Goal: Task Accomplishment & Management: Manage account settings

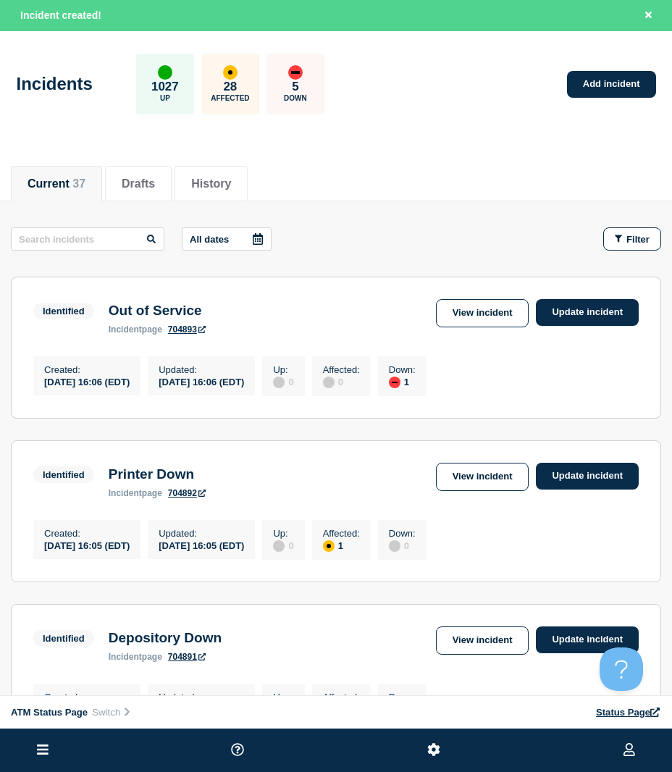
click at [612, 104] on div "Incidents 1027 Up 28 Affected 5 Down Add incident" at bounding box center [336, 79] width 672 height 88
click at [607, 99] on div "Incidents 1027 Up 28 Affected 5 Down Add incident" at bounding box center [336, 79] width 672 height 88
click at [600, 88] on link "Add incident" at bounding box center [611, 84] width 89 height 27
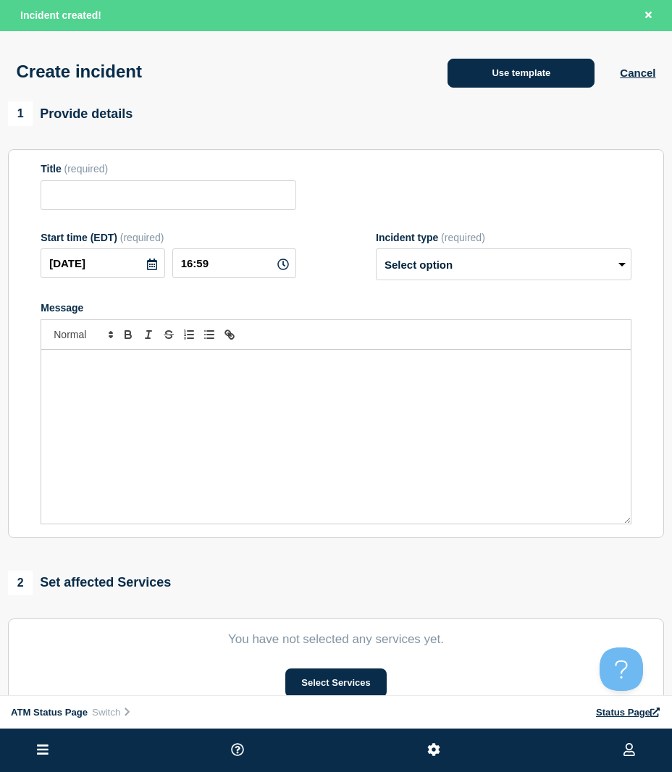
click at [484, 88] on button "Use template" at bounding box center [520, 73] width 147 height 29
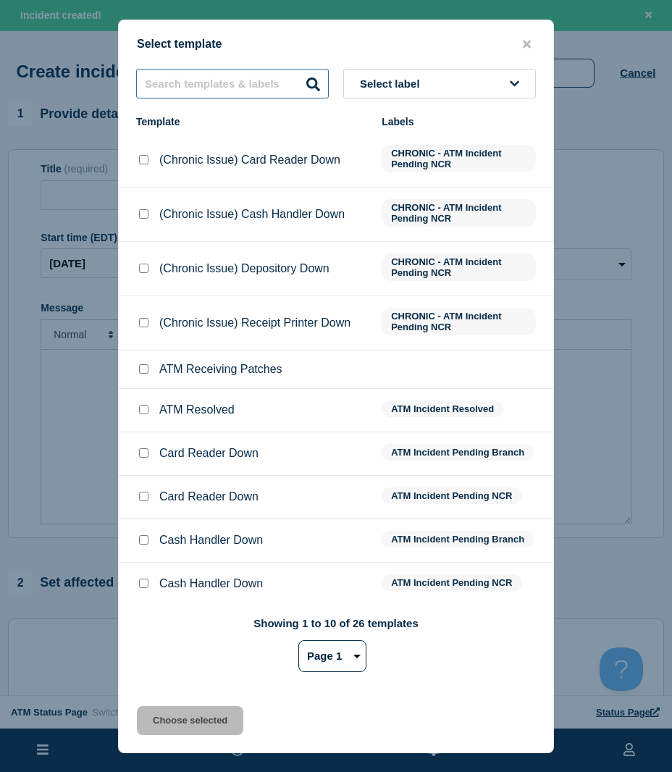
click at [198, 96] on input "text" at bounding box center [232, 84] width 193 height 30
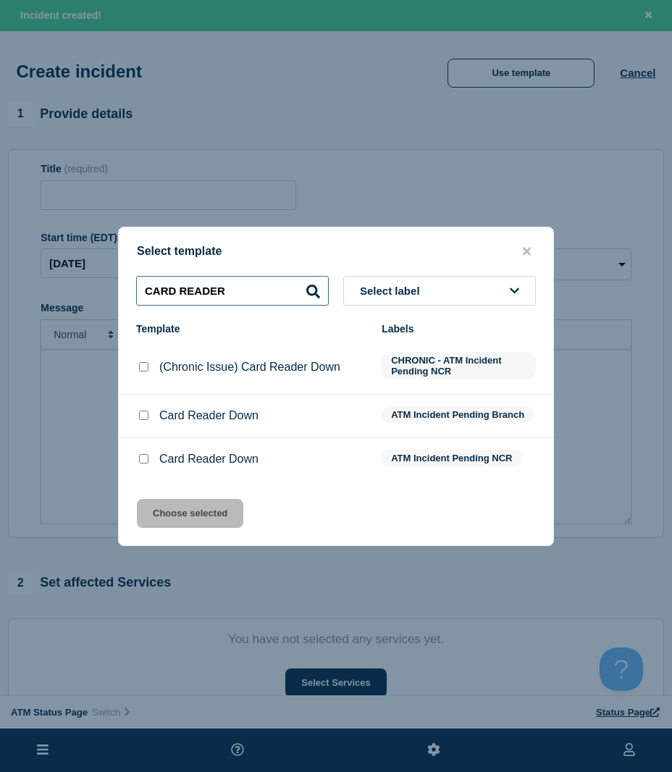
type input "CARD READER"
click at [144, 457] on input "Card Reader Down checkbox" at bounding box center [143, 458] width 9 height 9
checkbox input "true"
drag, startPoint x: 161, startPoint y: 508, endPoint x: 185, endPoint y: 533, distance: 35.3
click at [161, 507] on button "Choose selected" at bounding box center [190, 513] width 106 height 29
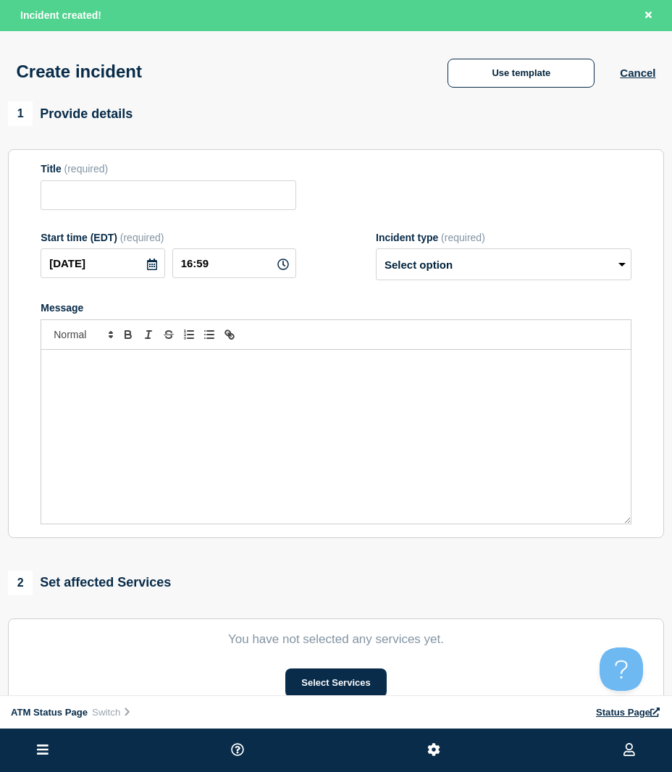
type input "Card Reader Down"
select select "identified"
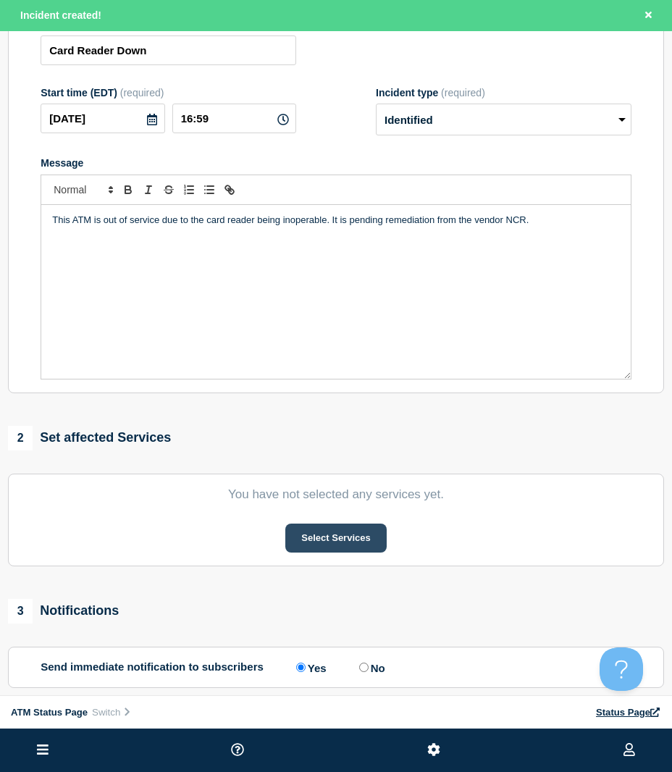
click at [301, 549] on button "Select Services" at bounding box center [335, 538] width 101 height 29
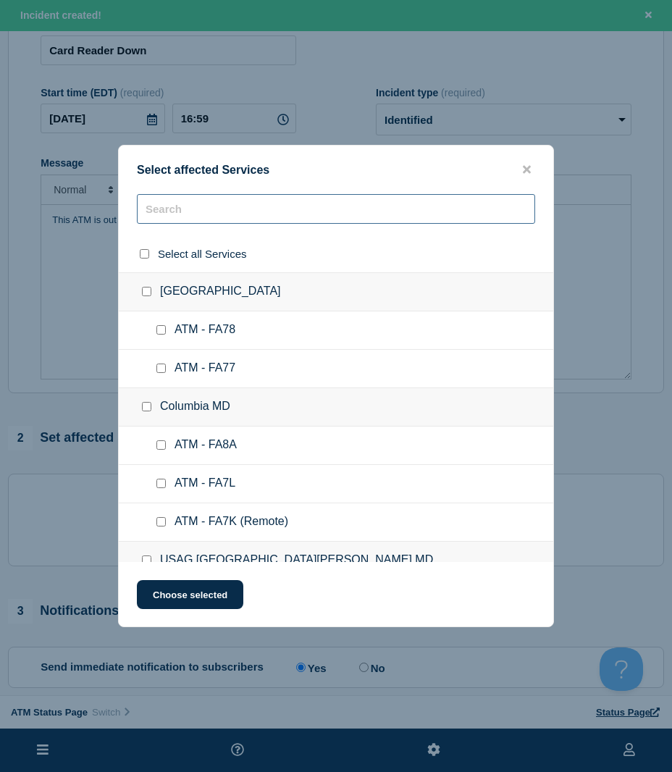
click at [167, 222] on input "text" at bounding box center [336, 209] width 398 height 30
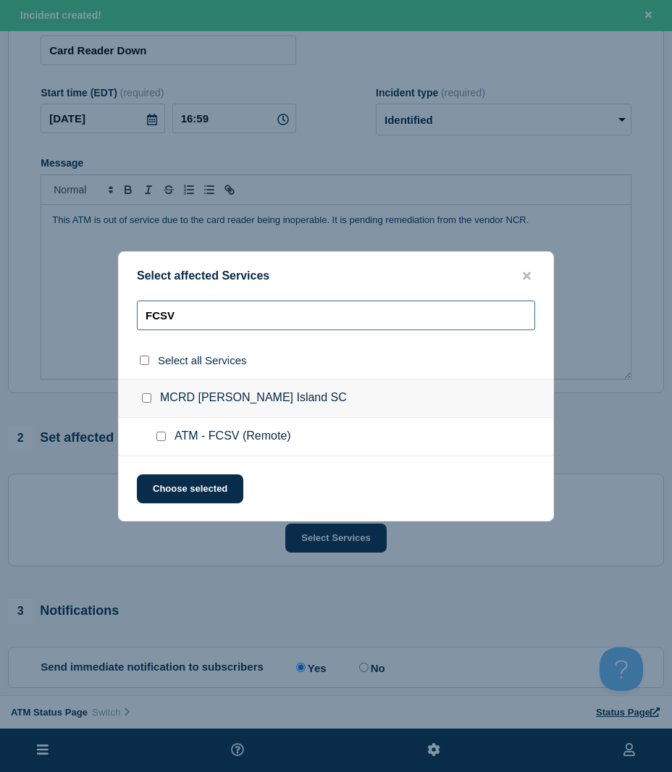
type input "FCSV"
click at [163, 437] on input "ATM - FCSV (Remote) checkbox" at bounding box center [160, 436] width 9 height 9
checkbox input "true"
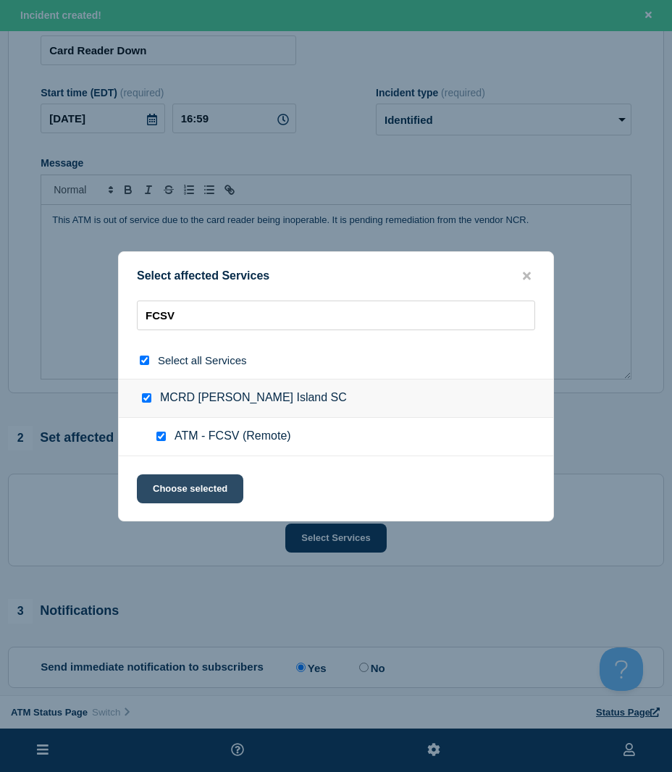
click at [161, 489] on button "Choose selected" at bounding box center [190, 488] width 106 height 29
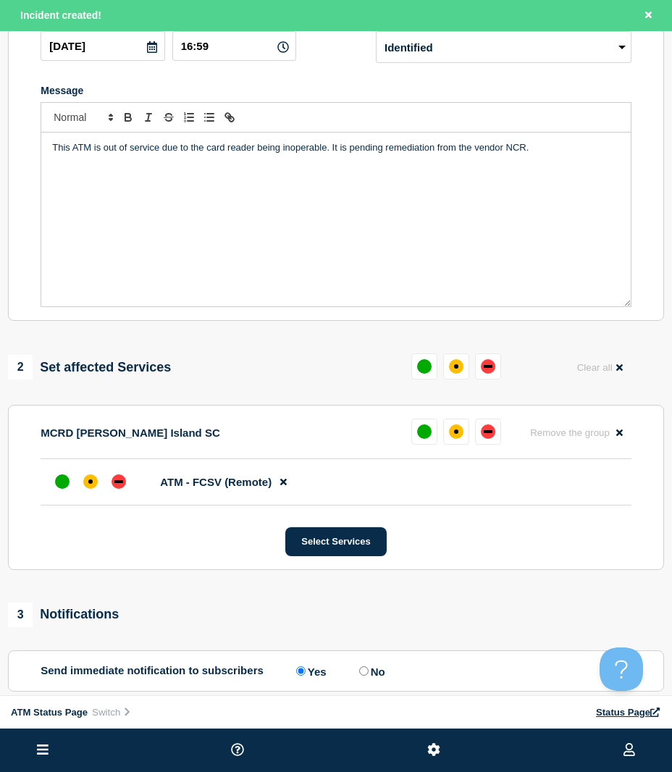
scroll to position [290, 0]
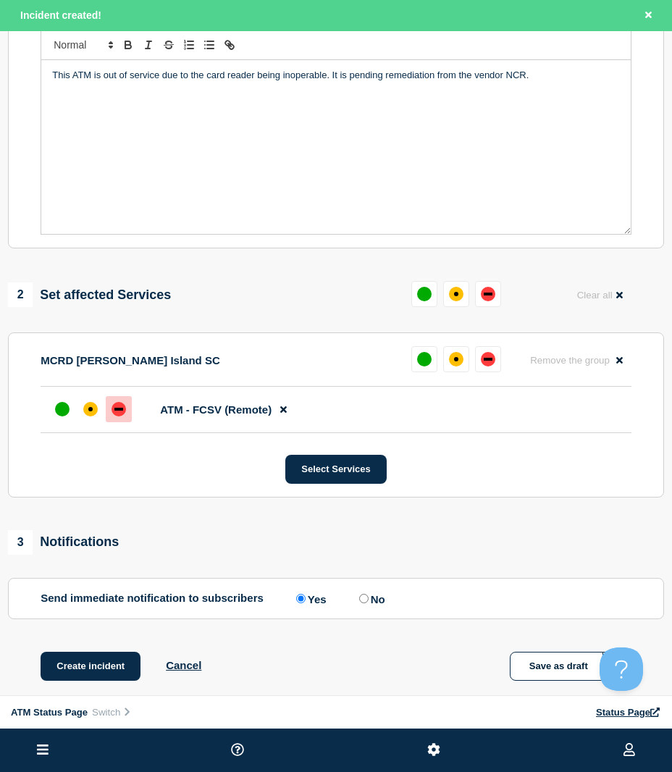
click at [125, 416] on div "down" at bounding box center [119, 409] width 14 height 14
click at [80, 663] on button "Create incident" at bounding box center [91, 666] width 100 height 29
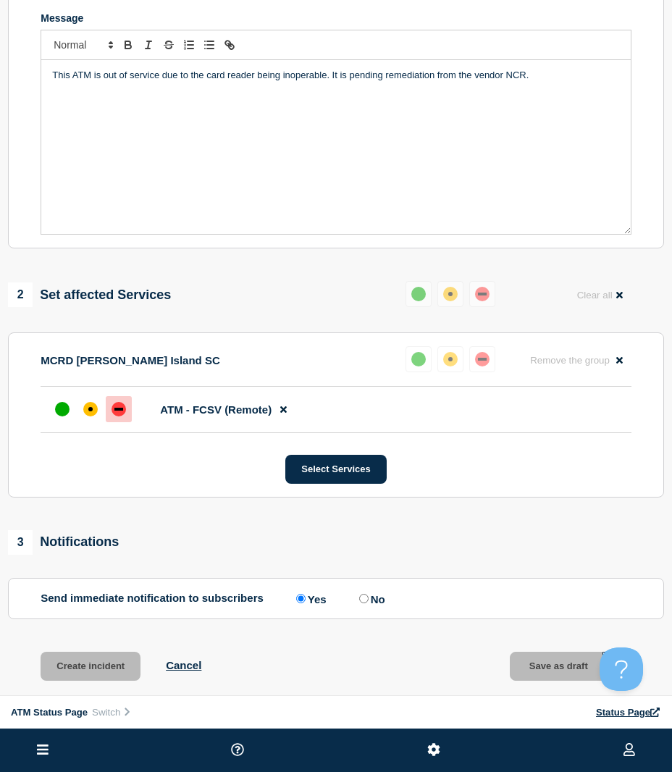
scroll to position [259, 0]
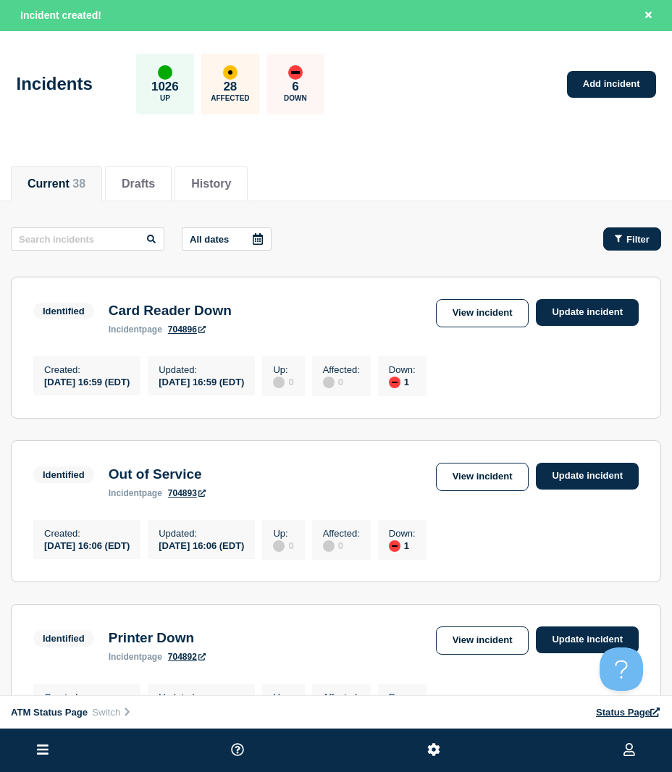
click at [645, 240] on span "Filter" at bounding box center [637, 239] width 23 height 11
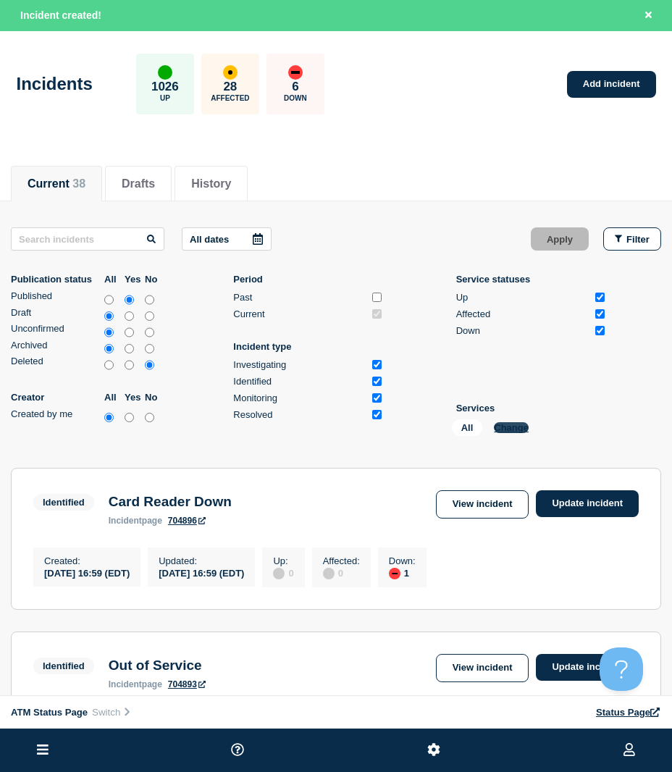
click at [508, 432] on button "Change" at bounding box center [511, 427] width 35 height 11
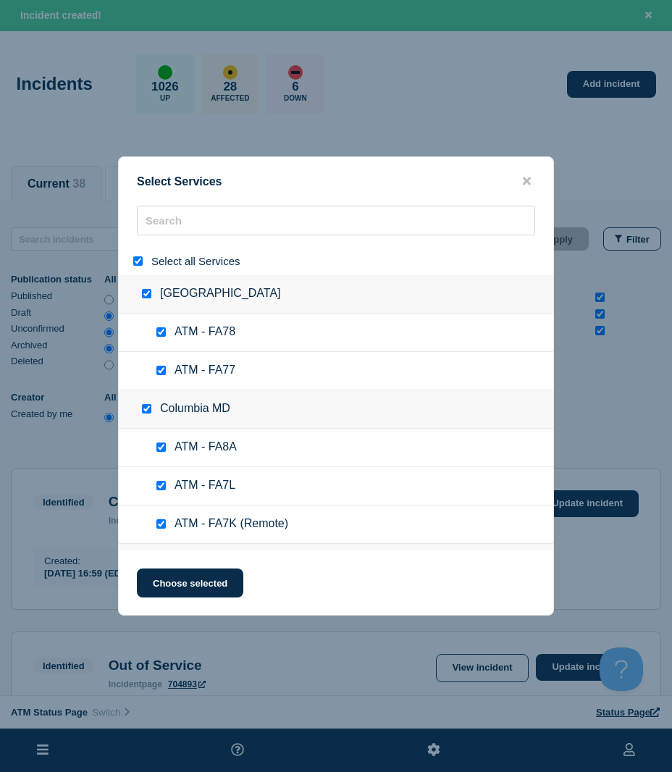
drag, startPoint x: 137, startPoint y: 264, endPoint x: 184, endPoint y: 218, distance: 65.5
click at [138, 264] on input "select all" at bounding box center [137, 260] width 9 height 9
checkbox input "false"
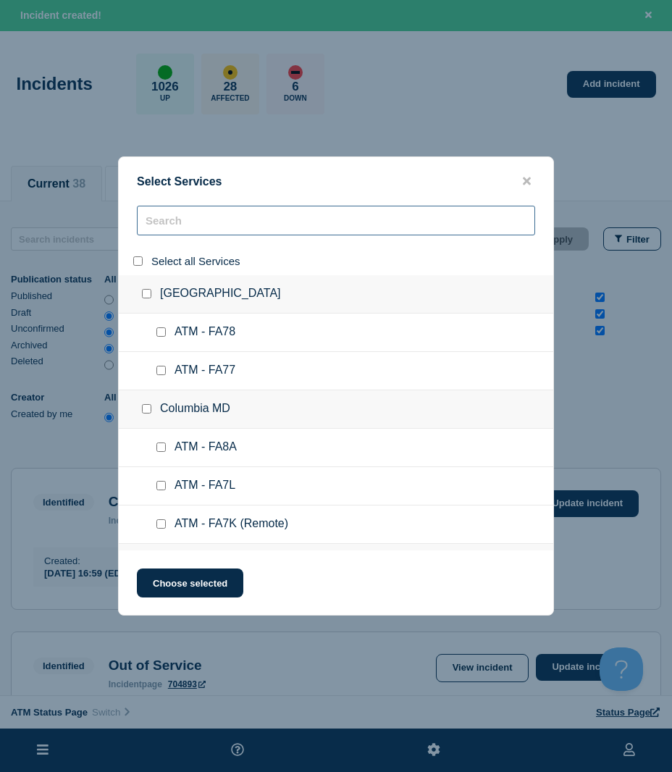
checkbox input "false"
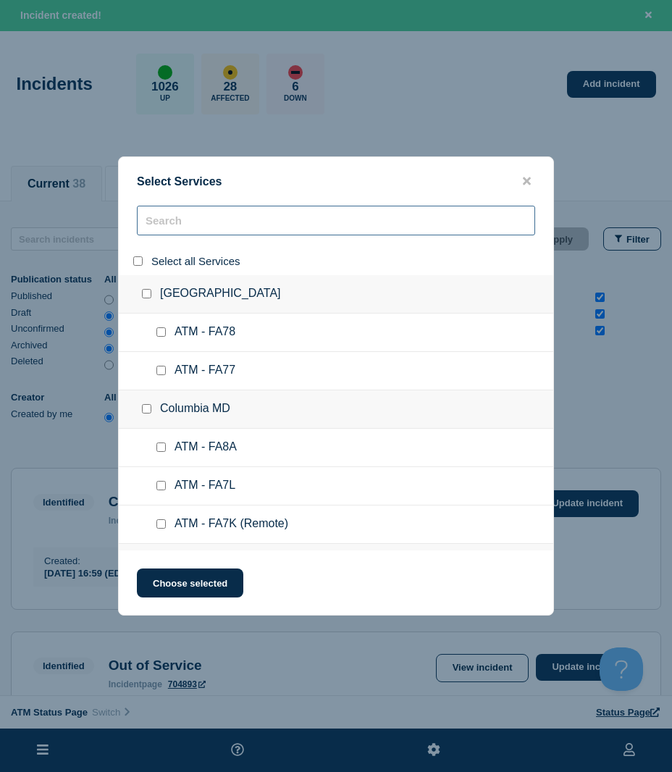
checkbox input "false"
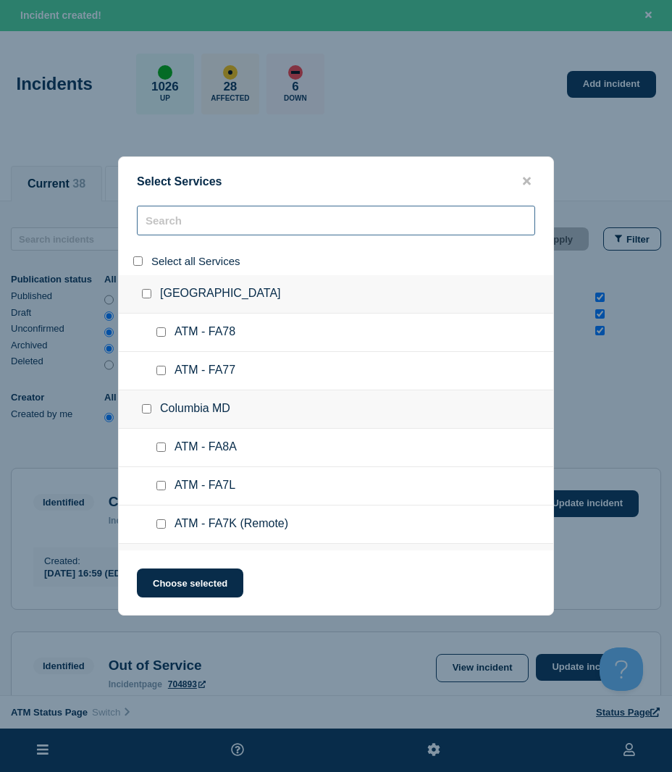
checkbox input "false"
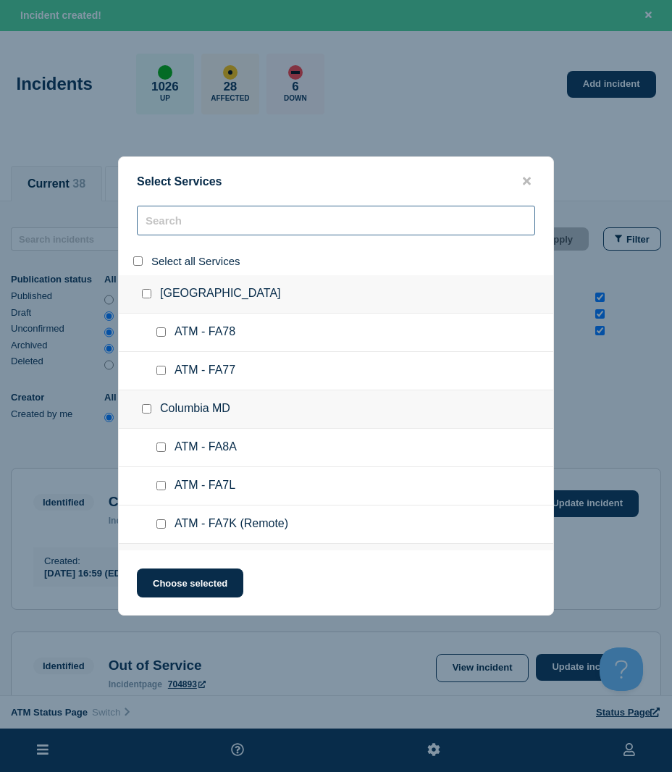
checkbox input "false"
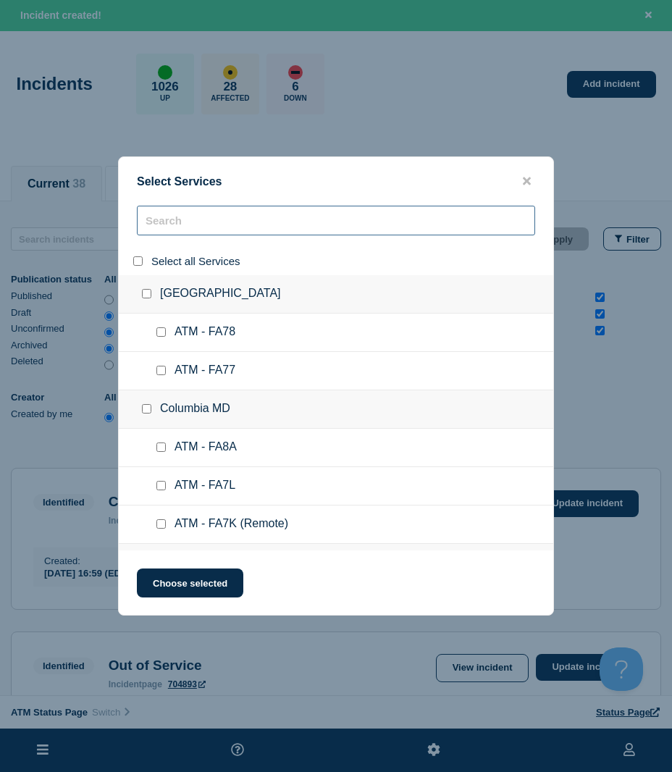
checkbox input "false"
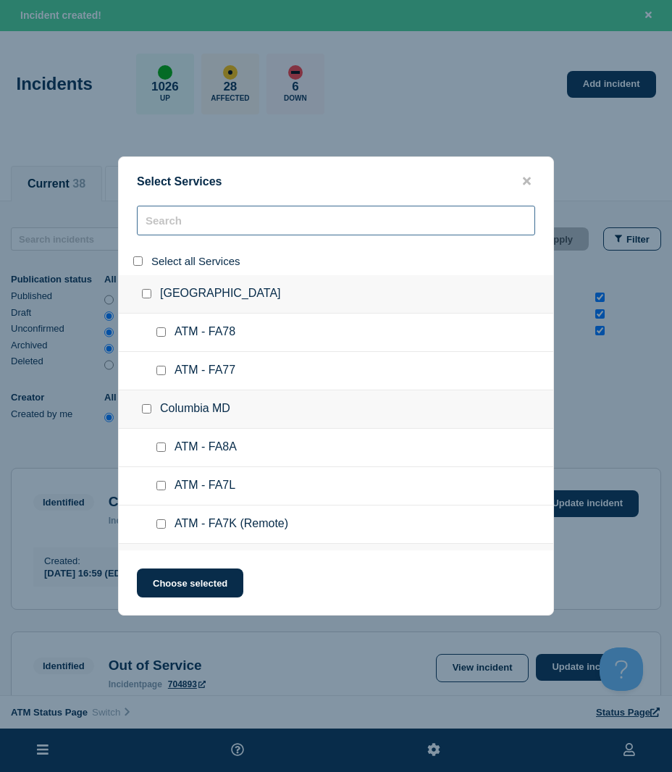
checkbox input "false"
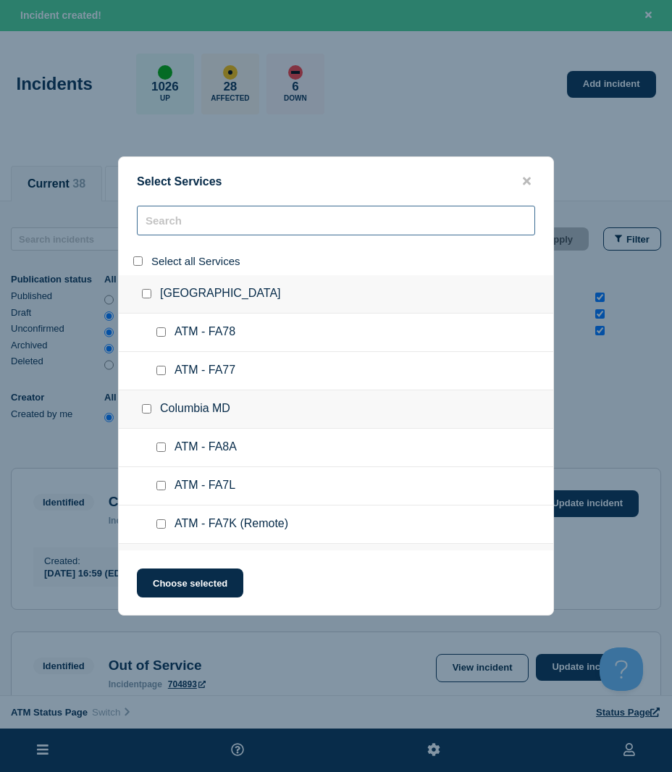
checkbox input "false"
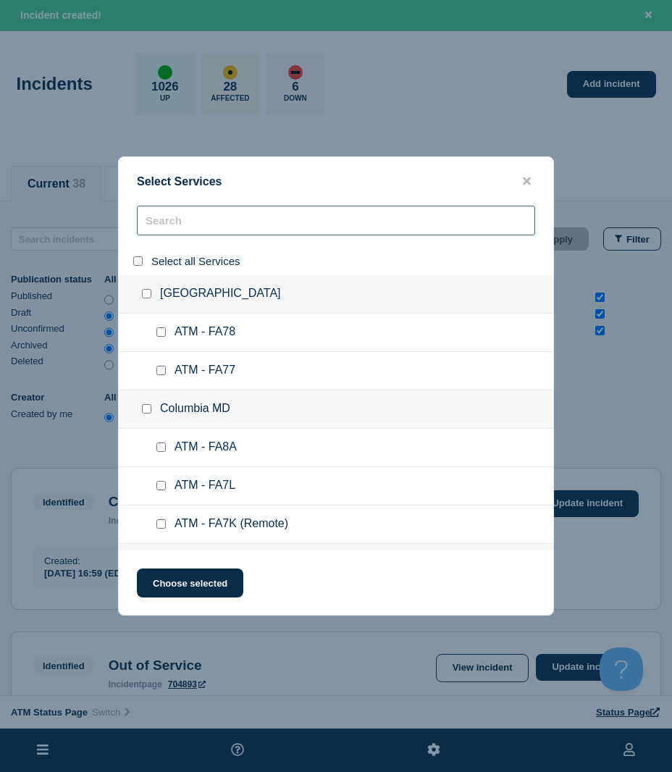
checkbox input "false"
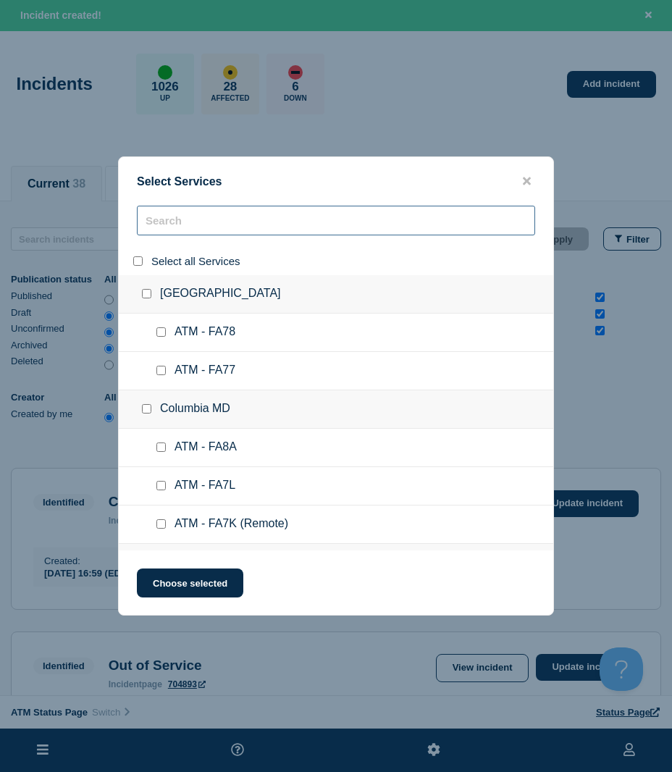
checkbox input "false"
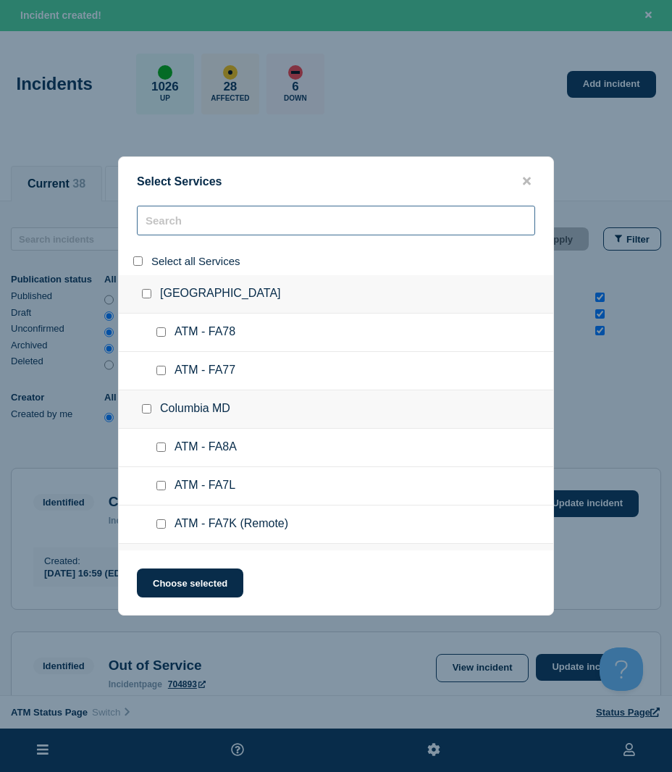
checkbox input "false"
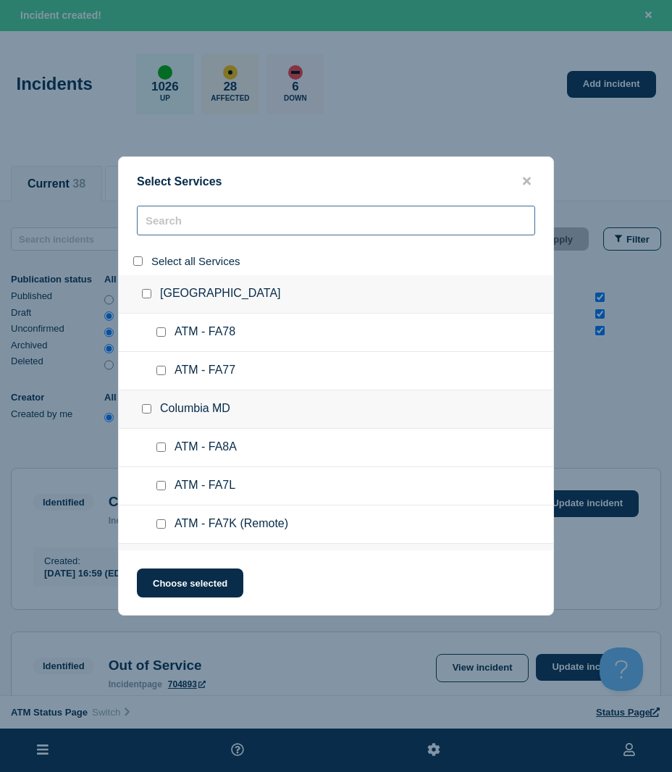
checkbox input "false"
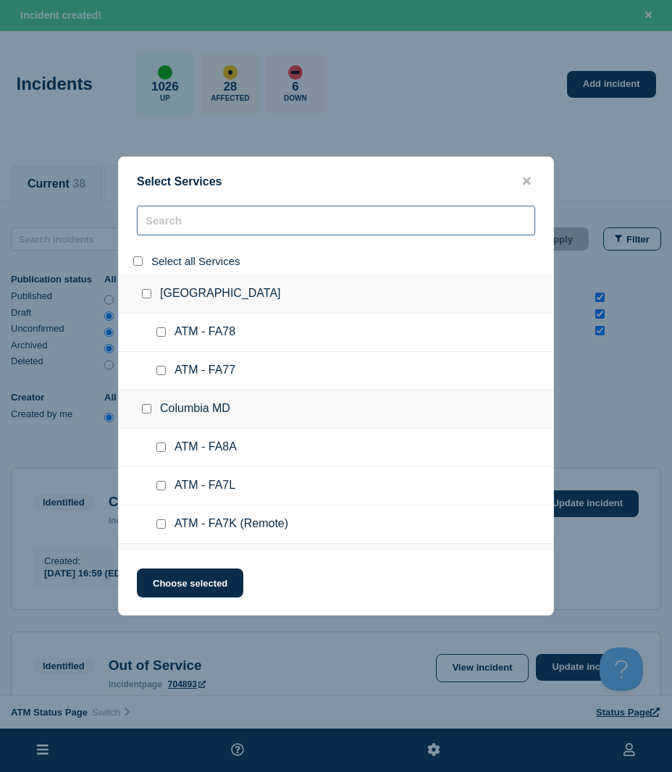
checkbox input "false"
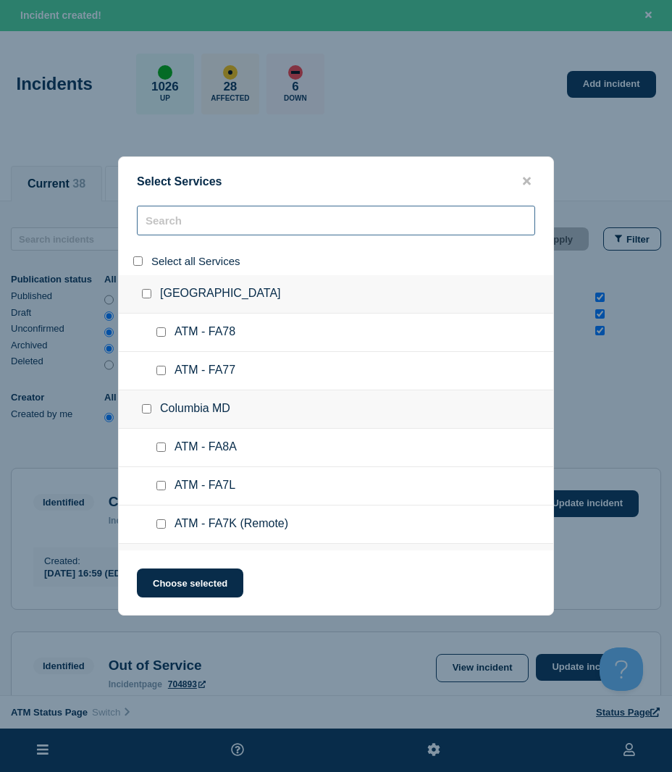
checkbox input "false"
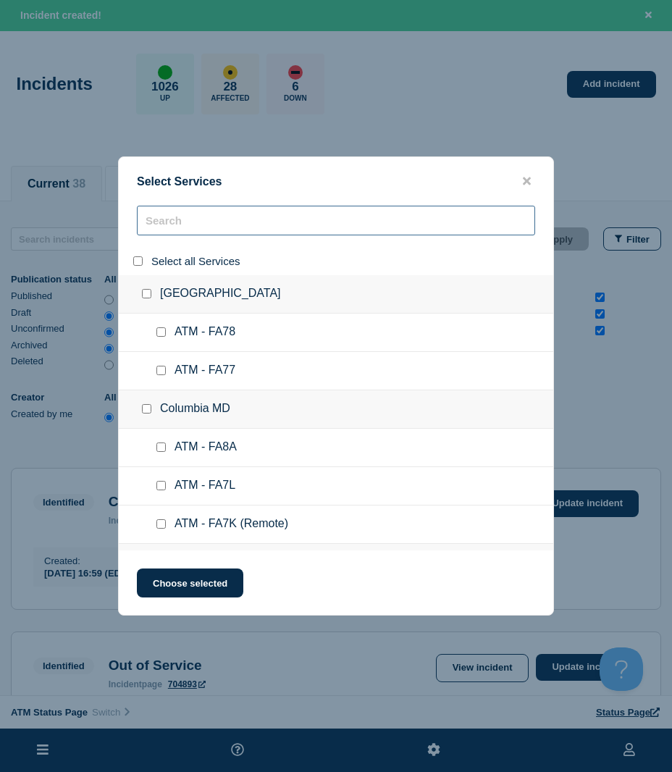
checkbox input "false"
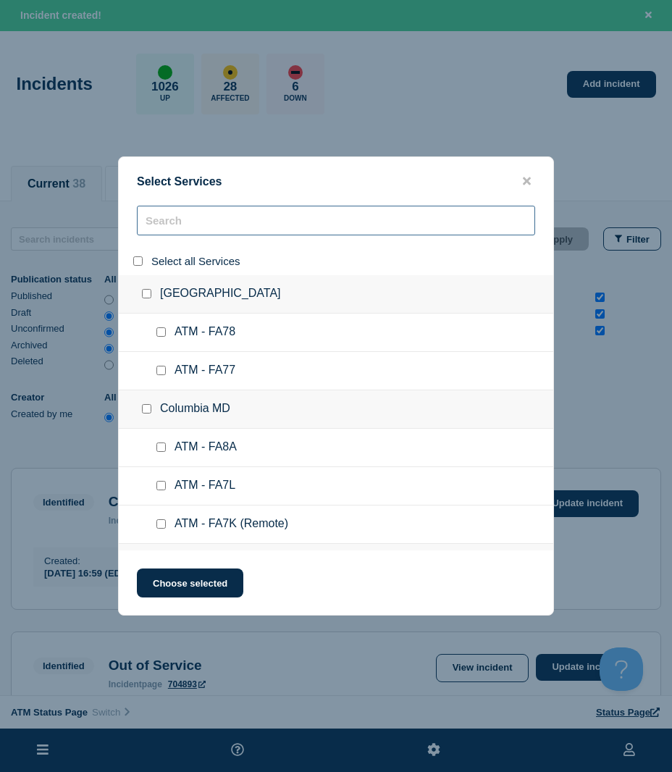
checkbox input "false"
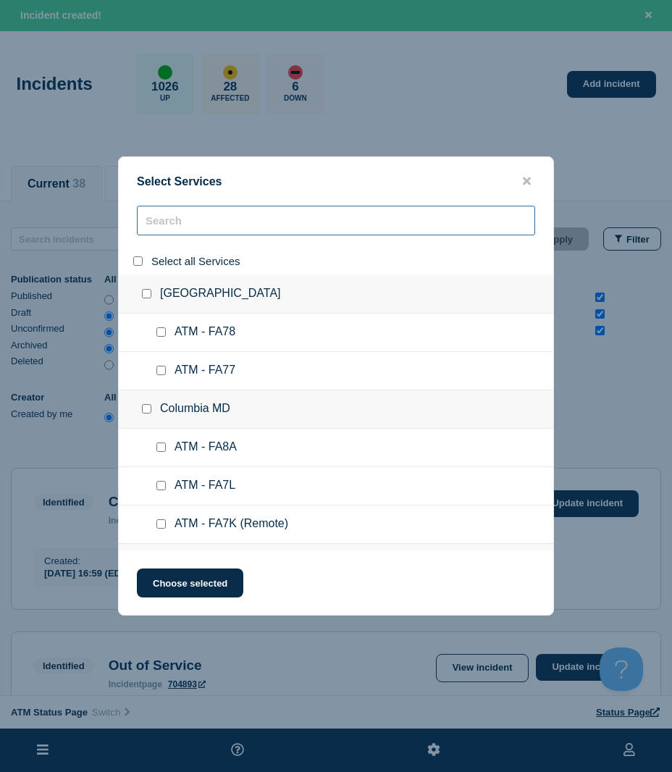
checkbox input "false"
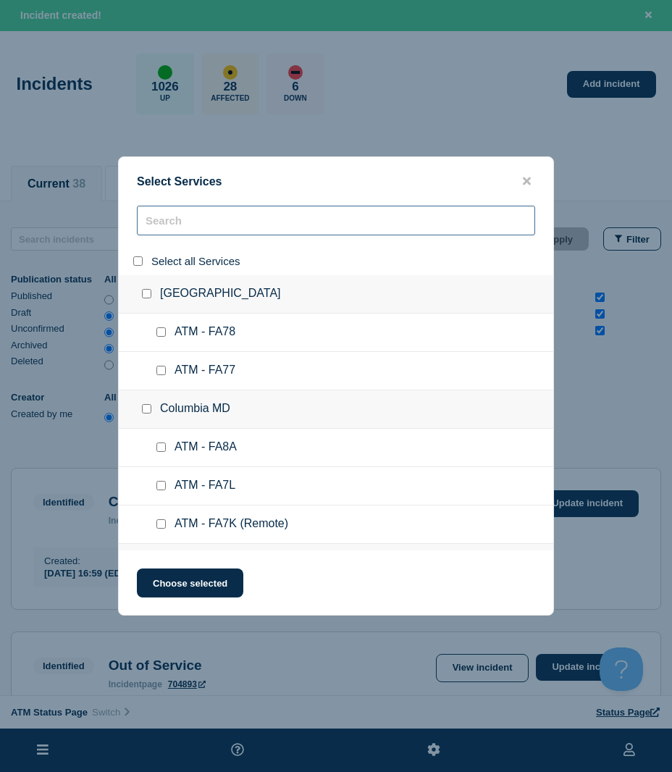
checkbox input "false"
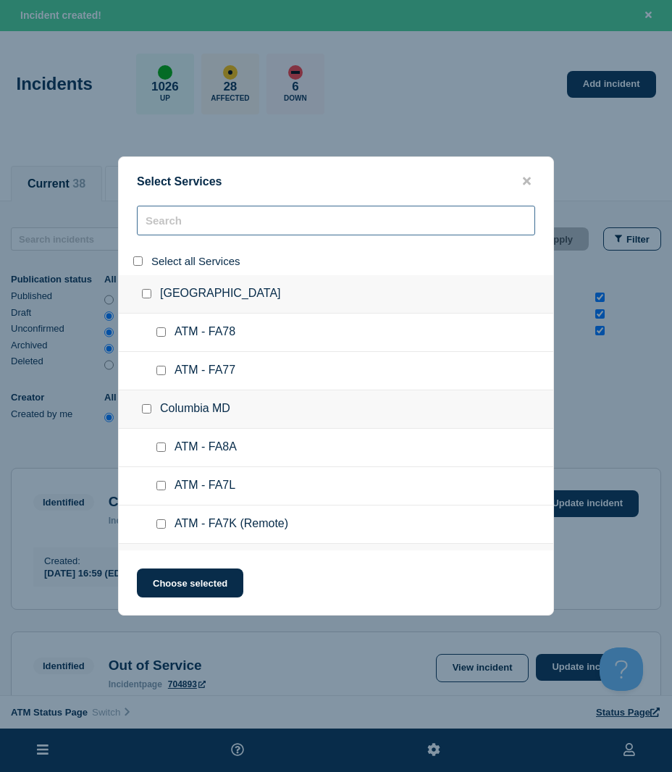
checkbox input "false"
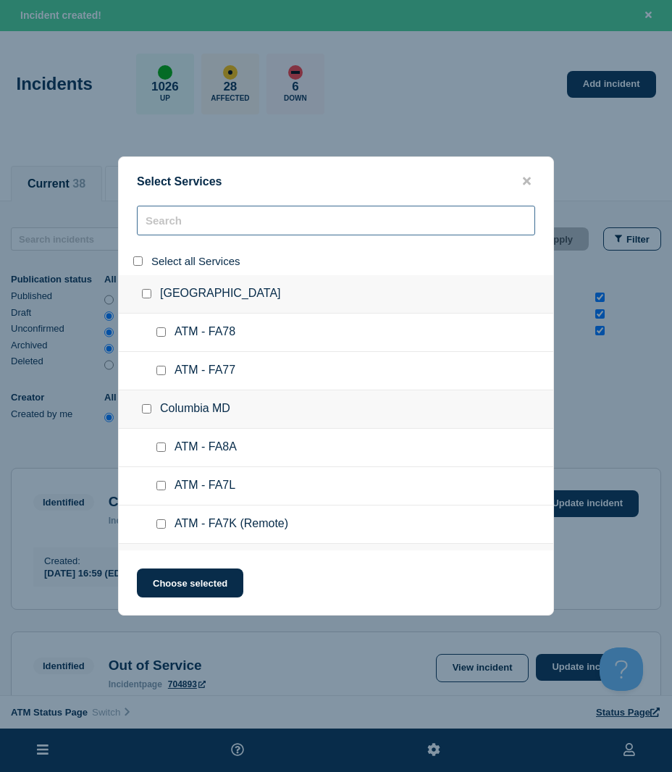
checkbox input "false"
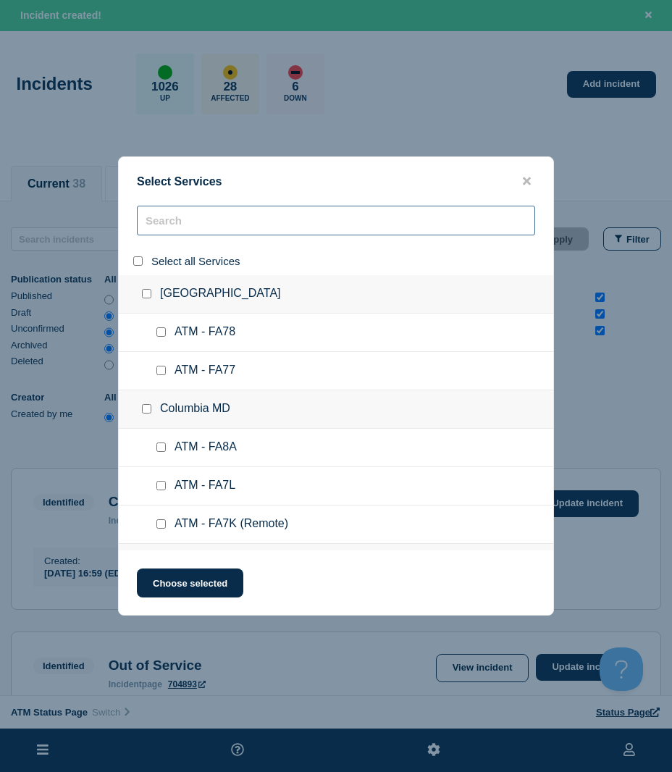
checkbox input "false"
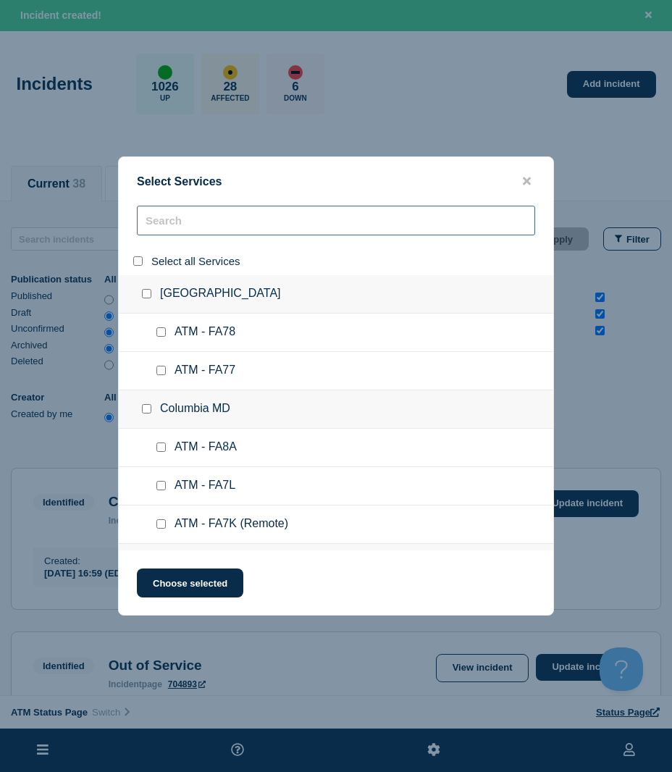
checkbox input "false"
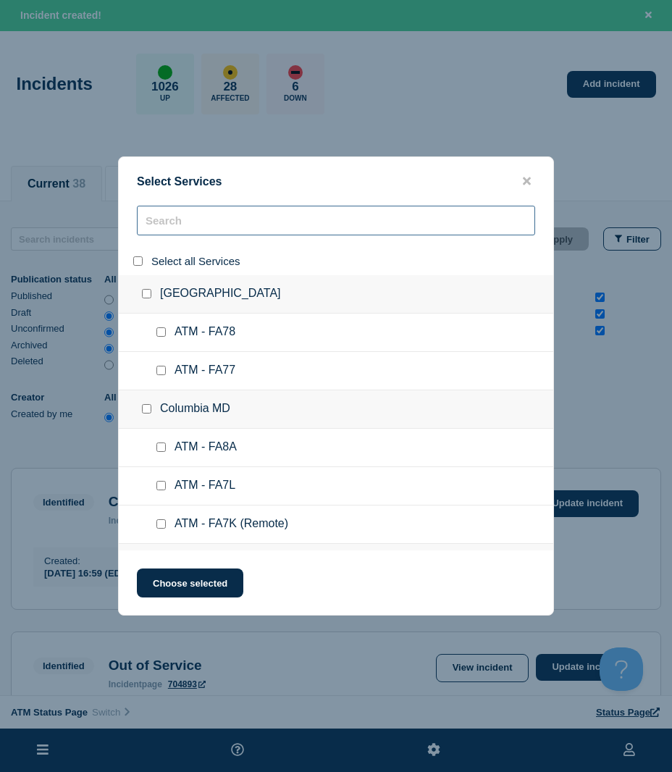
checkbox input "false"
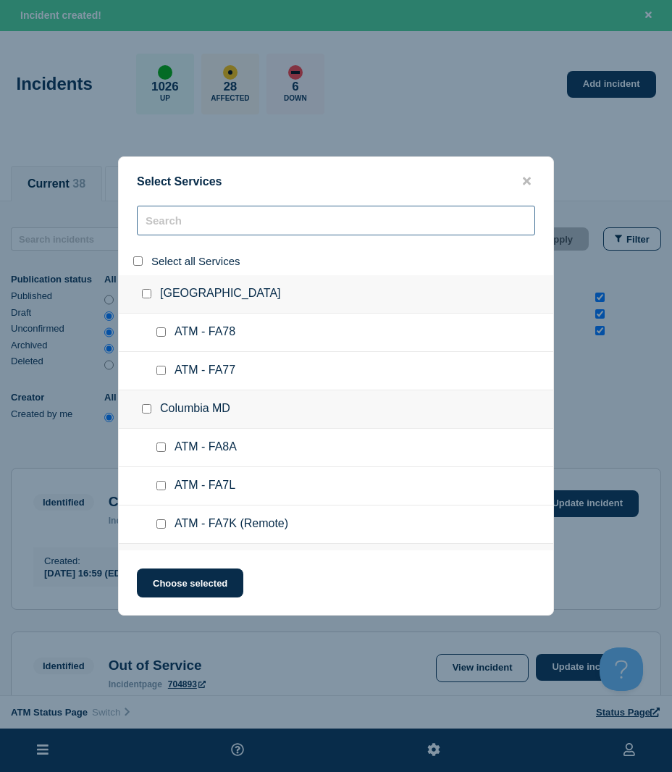
checkbox input "false"
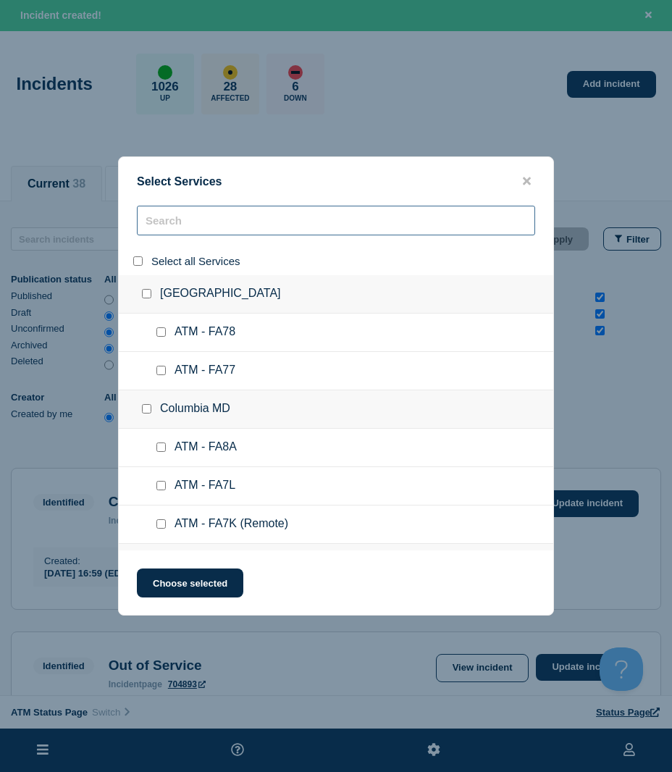
checkbox input "false"
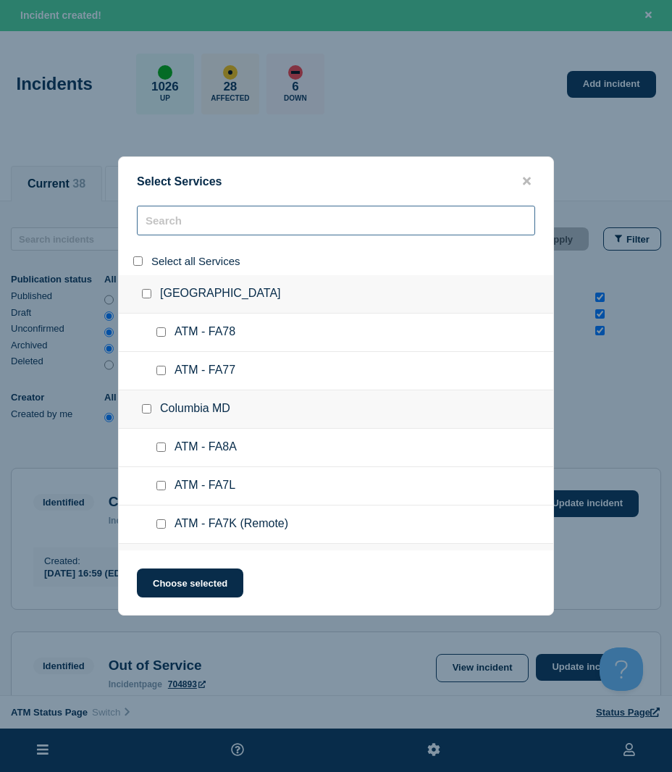
checkbox input "false"
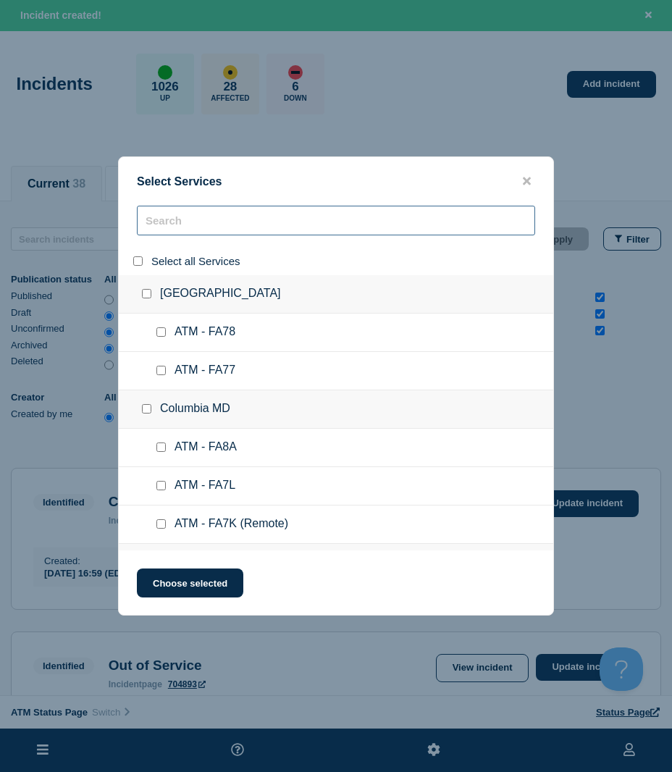
checkbox input "false"
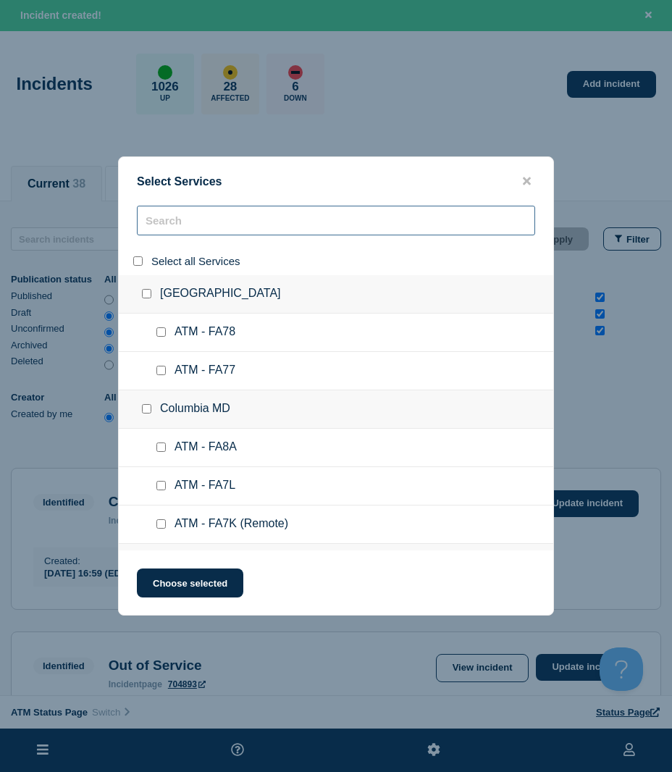
checkbox input "false"
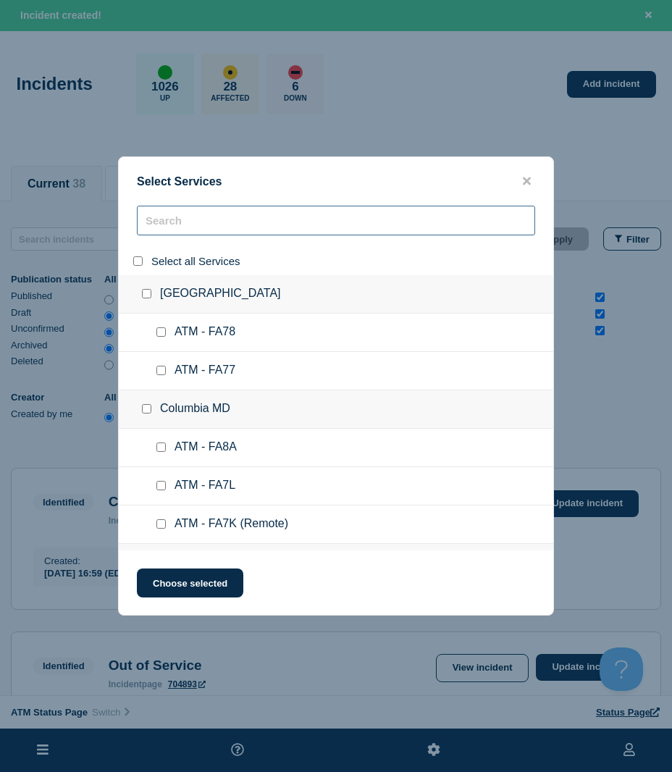
checkbox input "false"
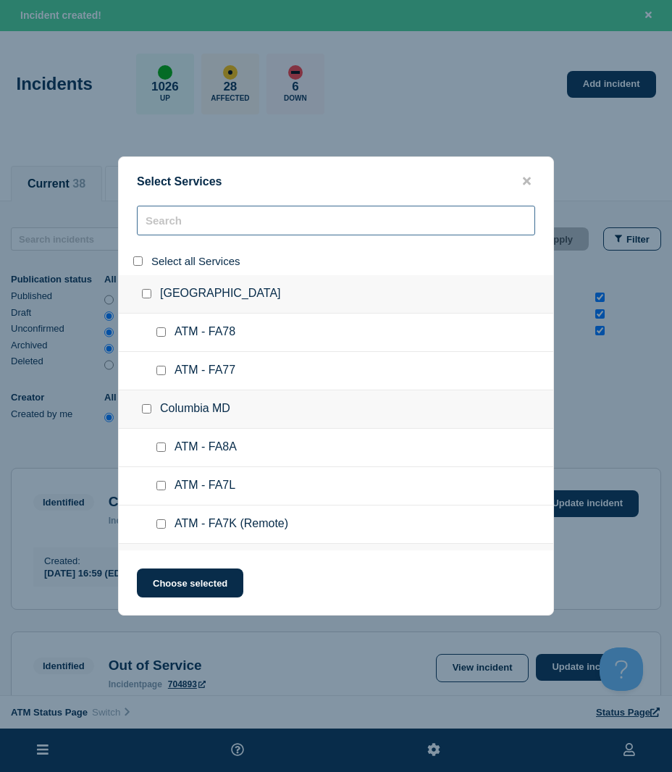
checkbox input "false"
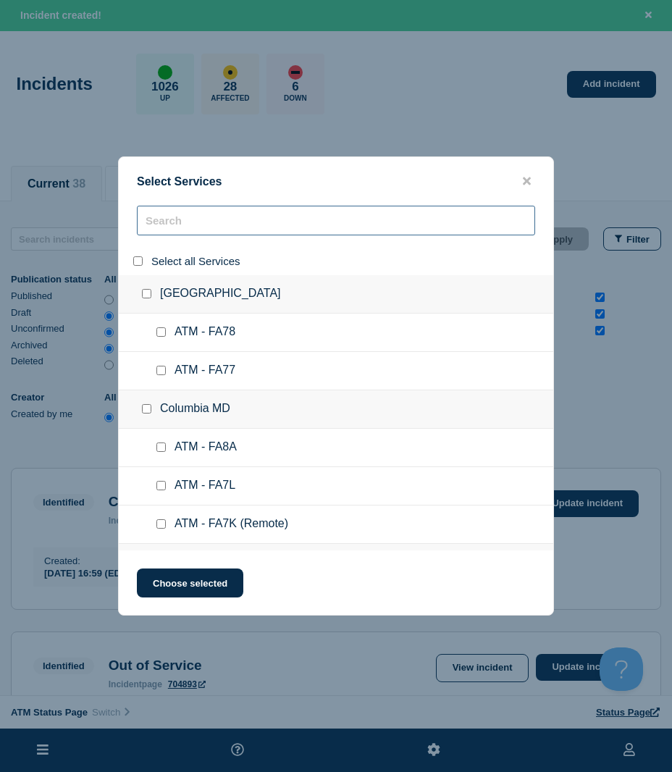
checkbox input "false"
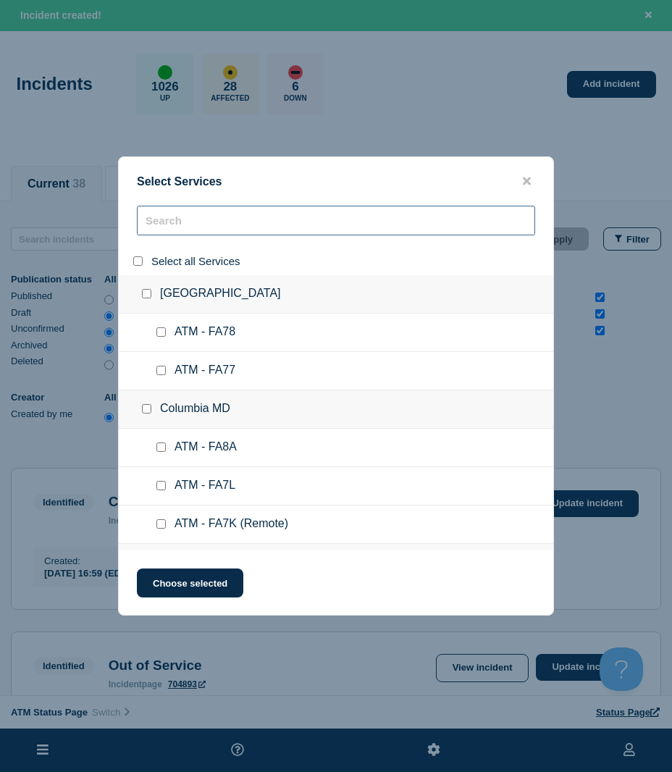
checkbox input "false"
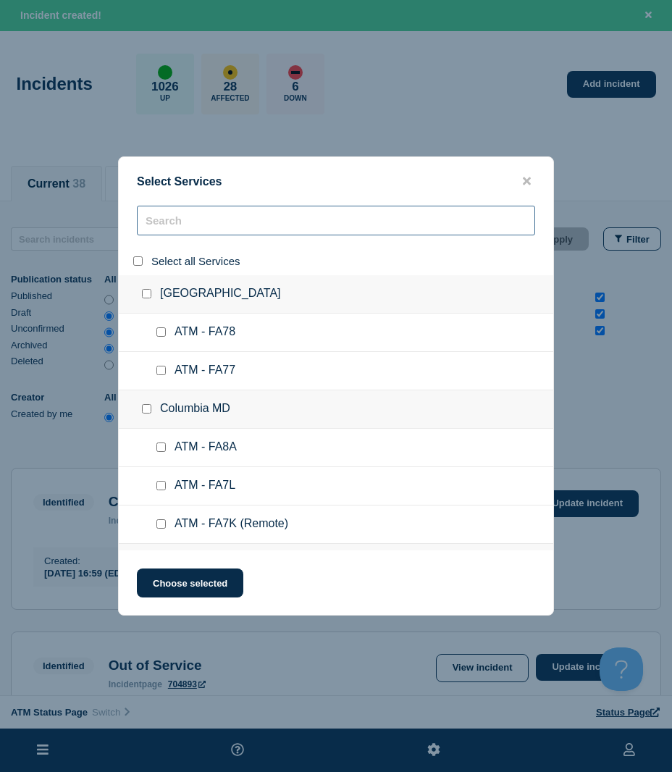
checkbox input "false"
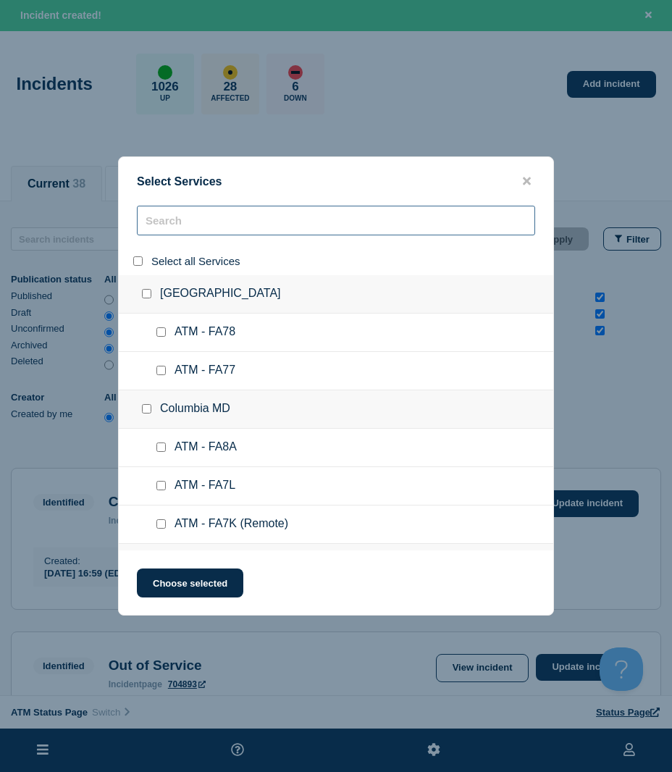
checkbox input "false"
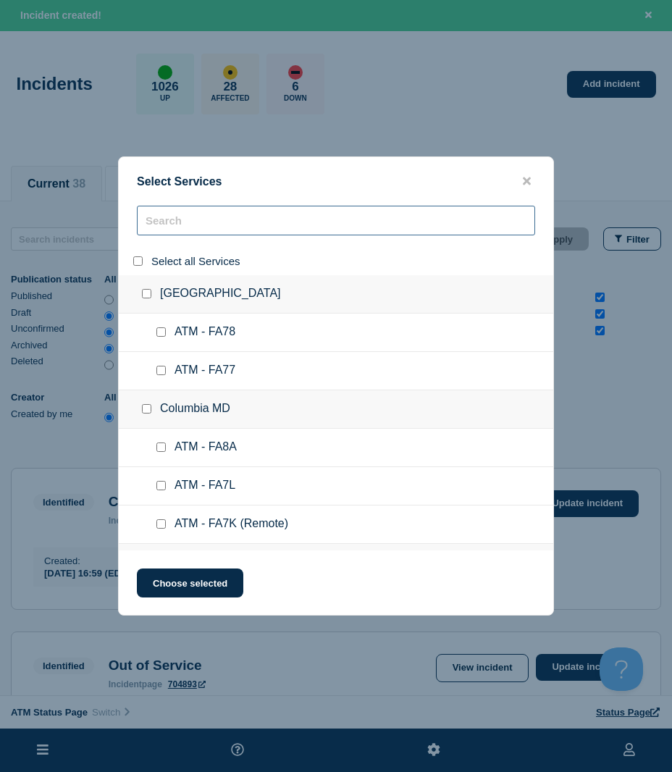
checkbox input "false"
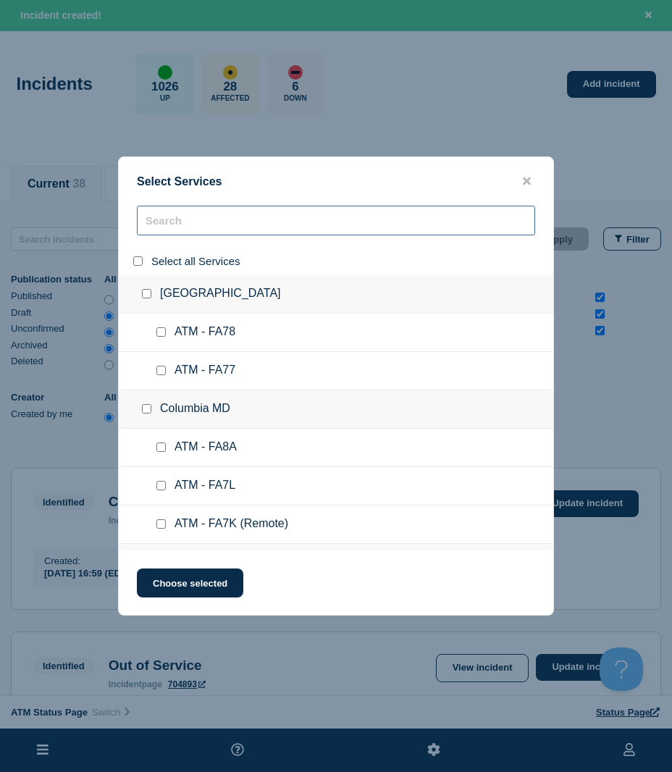
checkbox input "false"
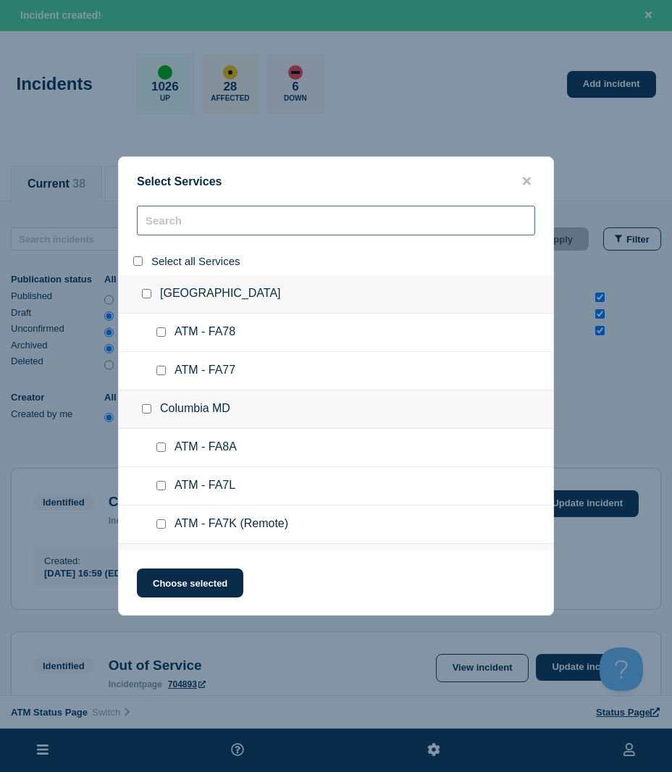
checkbox input "false"
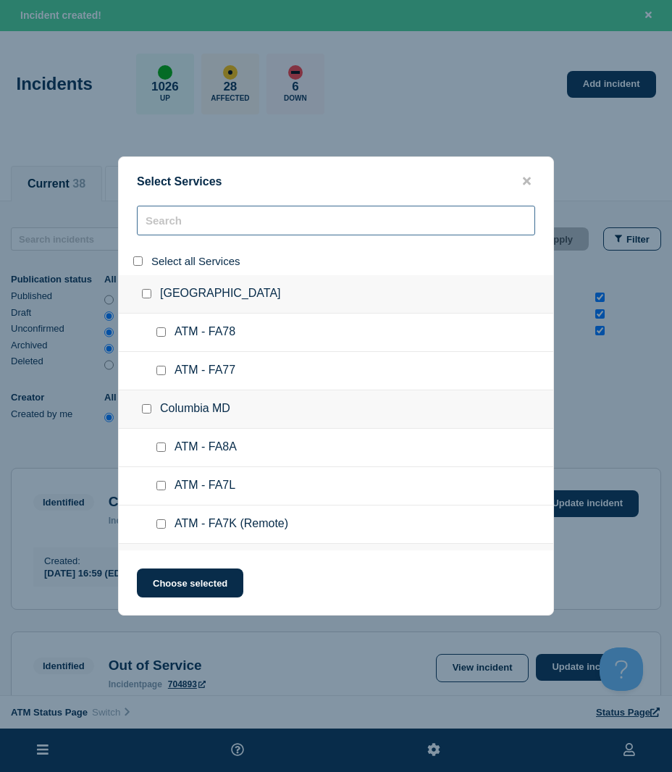
checkbox input "false"
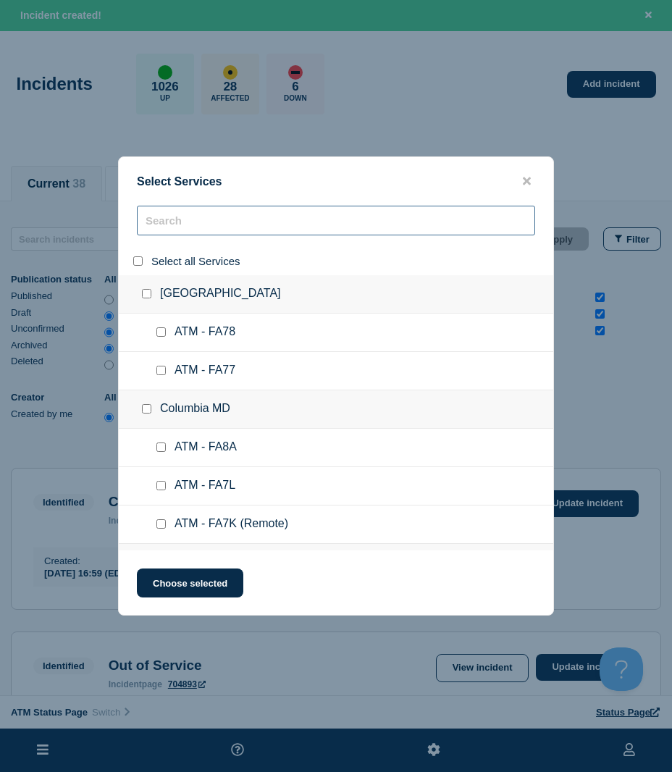
checkbox input "false"
click at [184, 218] on input "search" at bounding box center [336, 221] width 398 height 30
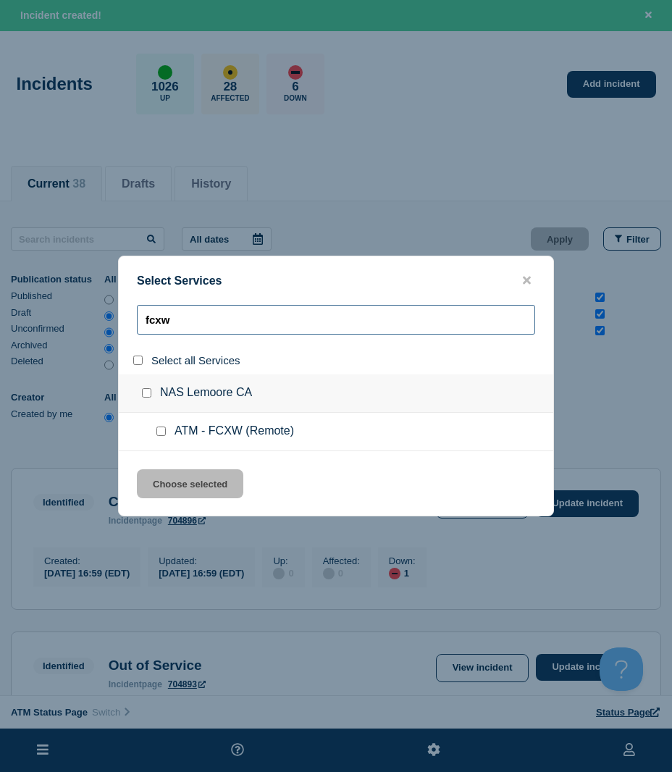
click at [312, 334] on input "fcxw" at bounding box center [336, 320] width 398 height 30
click at [160, 432] on input "service: ATM - FCXW (Remote)" at bounding box center [160, 430] width 9 height 9
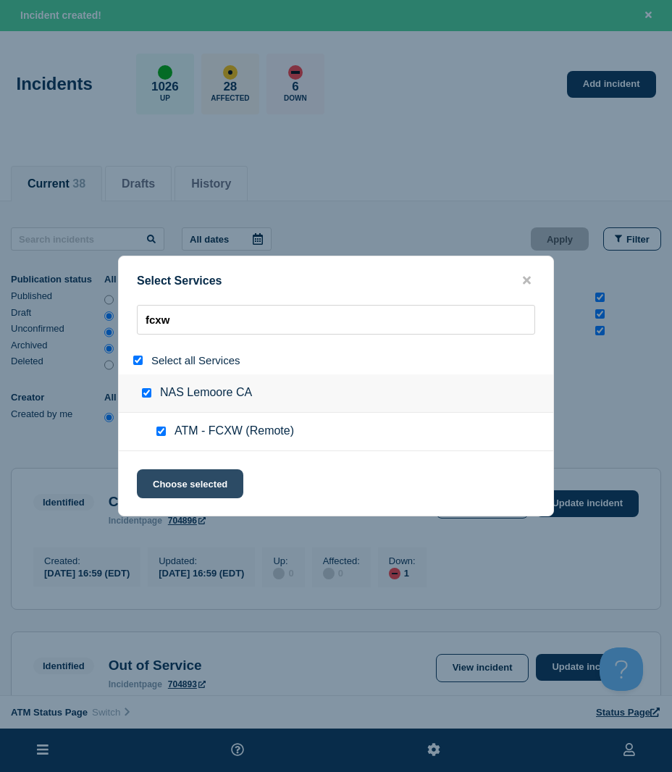
click at [159, 479] on button "Choose selected" at bounding box center [190, 483] width 106 height 29
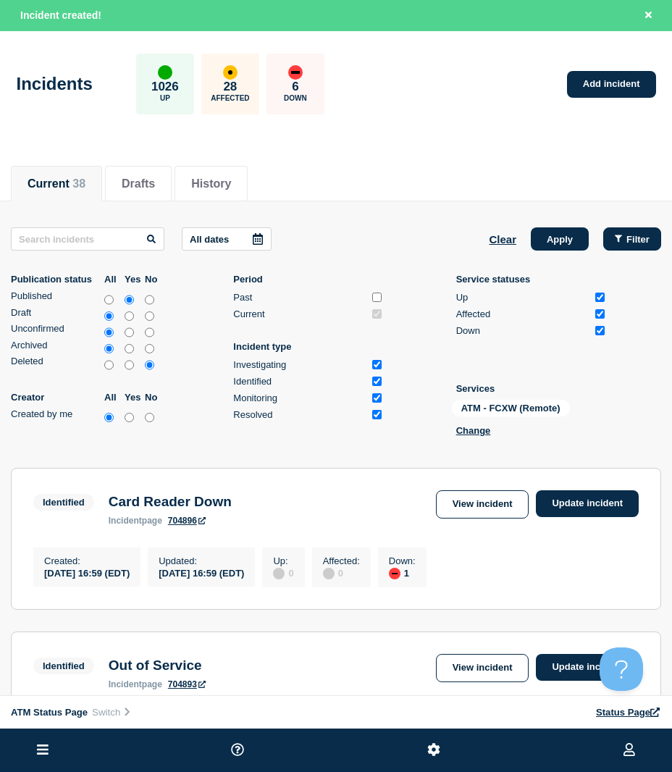
click at [630, 232] on button "Filter" at bounding box center [632, 238] width 58 height 23
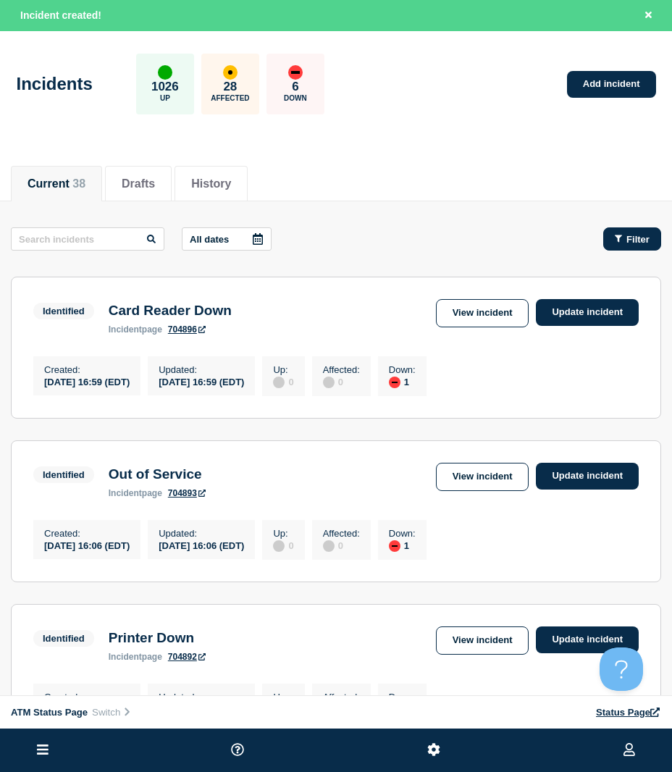
click at [639, 234] on span "Filter" at bounding box center [637, 239] width 23 height 11
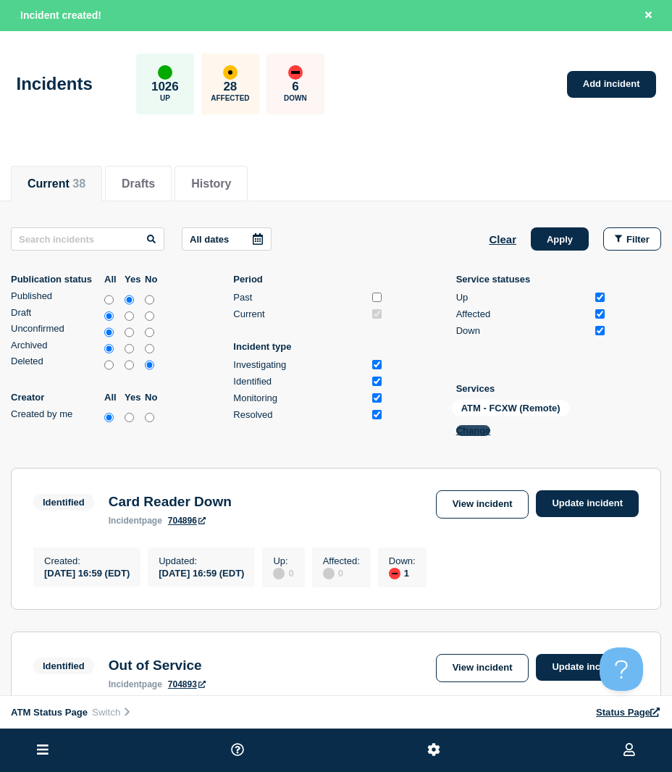
click at [484, 429] on button "Change" at bounding box center [473, 430] width 35 height 11
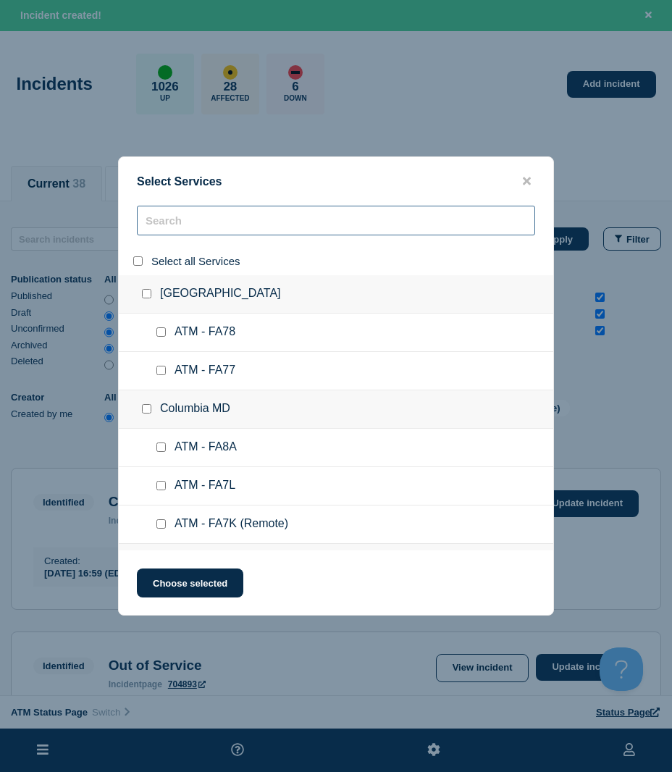
click at [191, 219] on input "search" at bounding box center [336, 221] width 398 height 30
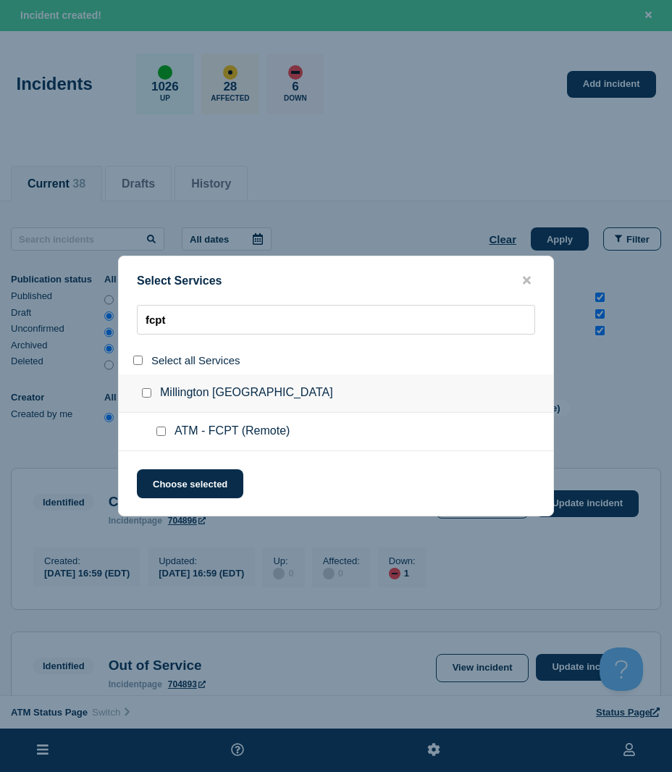
click at [158, 433] on input "service: ATM - FCPT (Remote)" at bounding box center [160, 430] width 9 height 9
click at [175, 468] on div "Select Services fcpt Select all Services Millington [GEOGRAPHIC_DATA] ATM - FCP…" at bounding box center [336, 386] width 436 height 261
click at [217, 474] on button "Choose selected" at bounding box center [190, 483] width 106 height 29
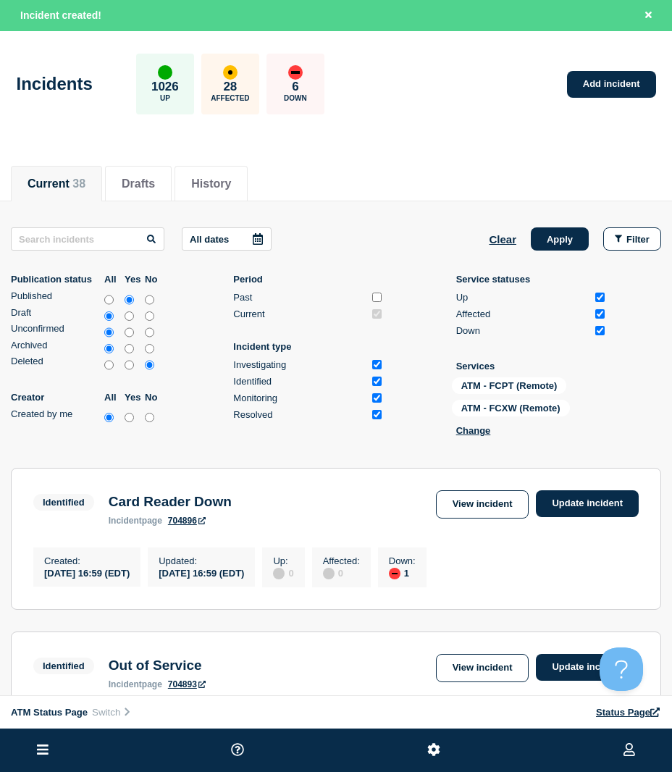
click at [531, 256] on div "All dates Clear Apply Filter Publication status All Yes No Published Draft Unco…" at bounding box center [336, 334] width 650 height 214
click at [538, 248] on button "Apply" at bounding box center [560, 238] width 58 height 23
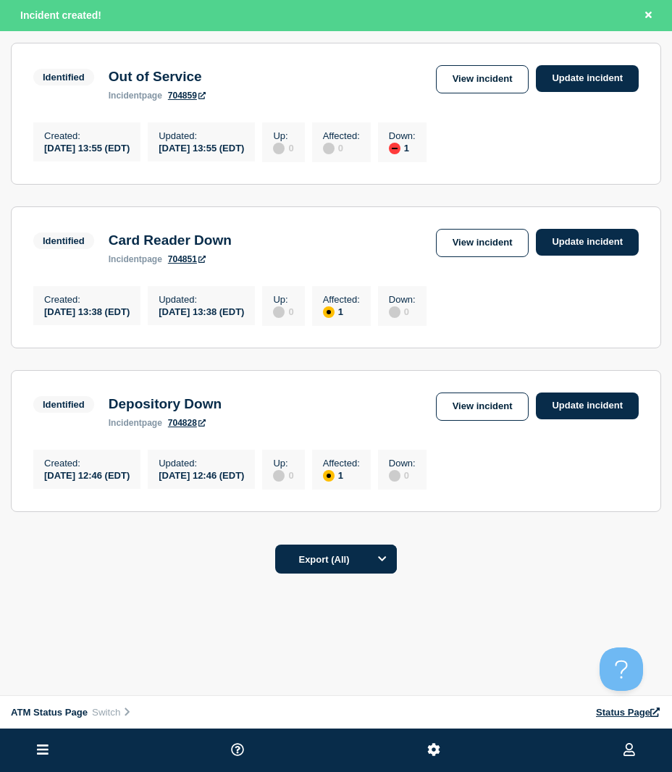
scroll to position [217, 0]
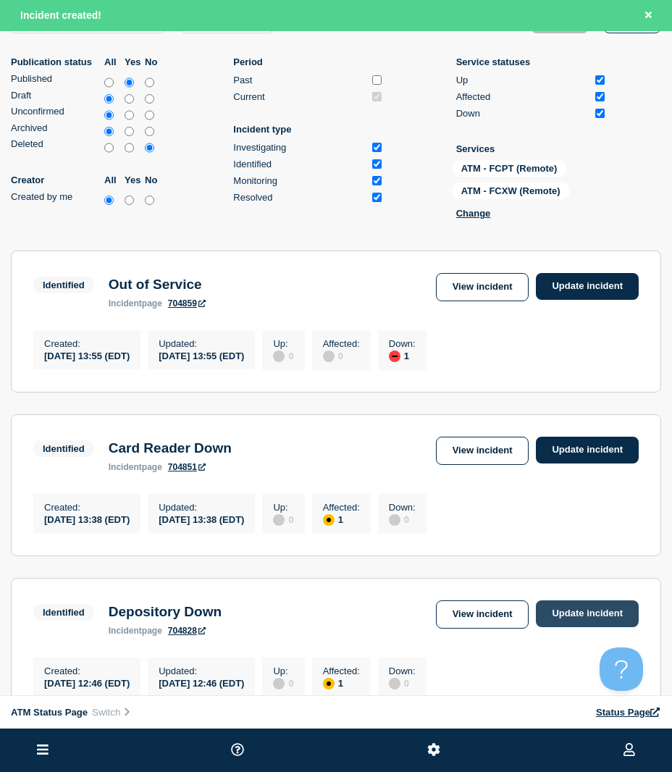
click at [539, 622] on link "Update incident" at bounding box center [587, 613] width 103 height 27
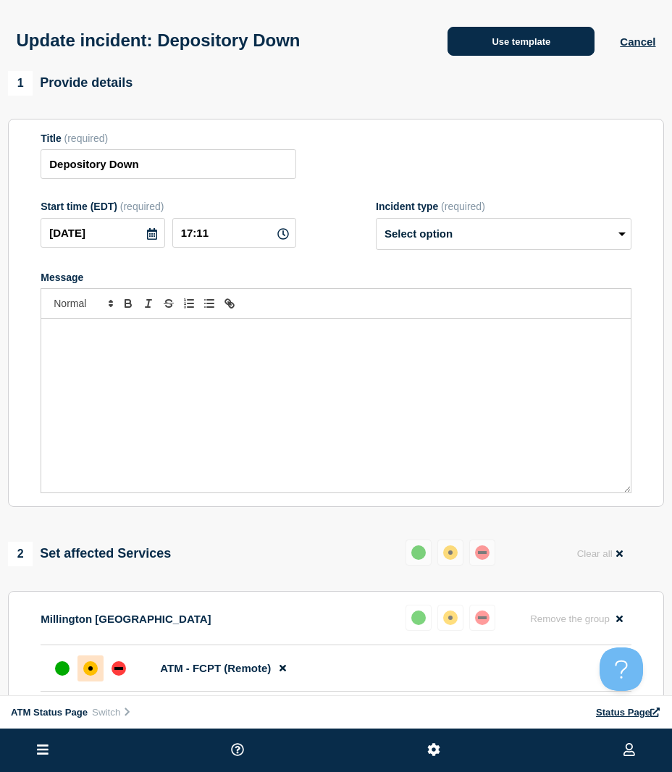
click at [492, 43] on button "Use template" at bounding box center [520, 41] width 147 height 29
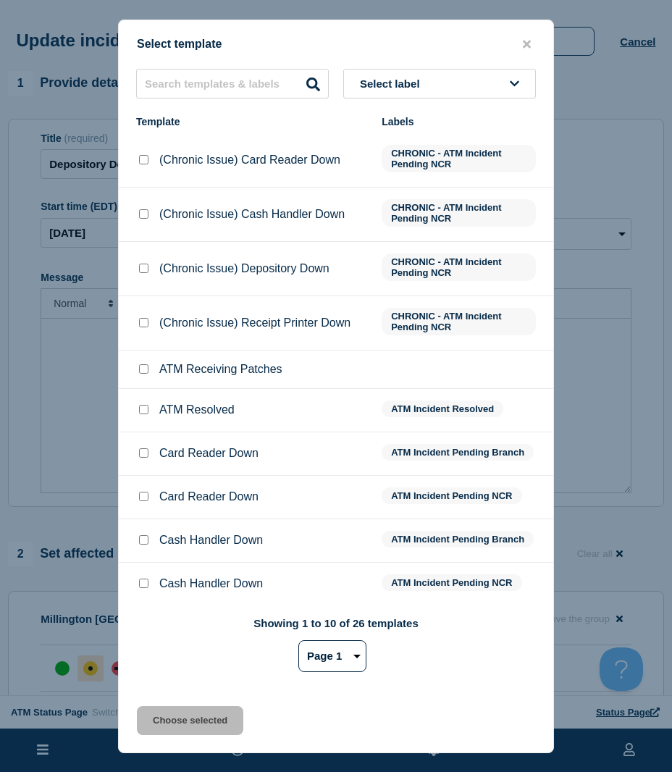
click at [146, 414] on input "ATM Resolved checkbox" at bounding box center [143, 409] width 9 height 9
click at [159, 713] on button "Choose selected" at bounding box center [190, 720] width 106 height 29
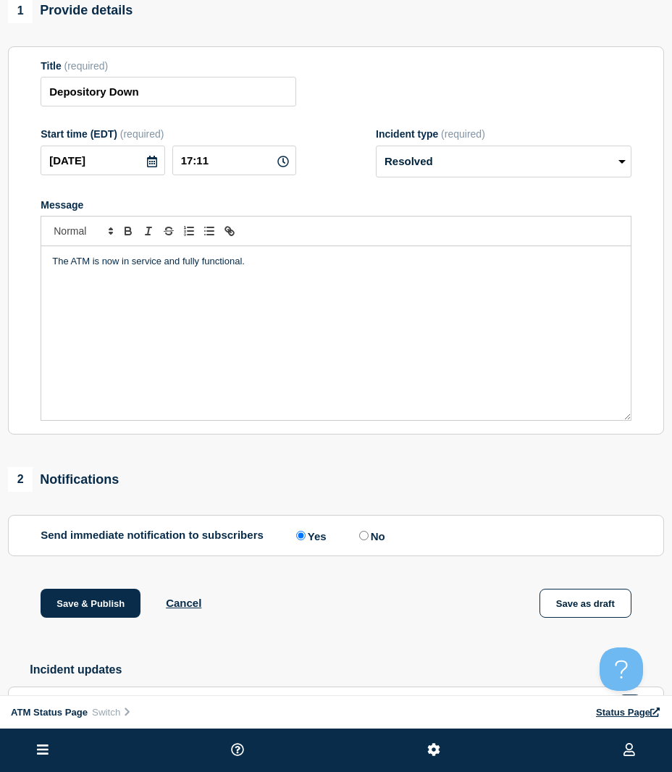
scroll to position [168, 0]
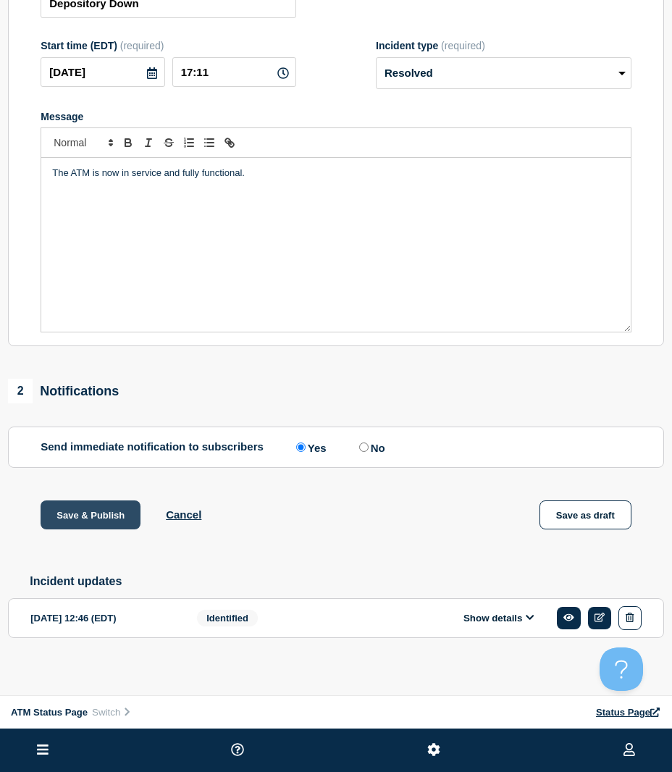
click at [91, 521] on button "Save & Publish" at bounding box center [91, 514] width 100 height 29
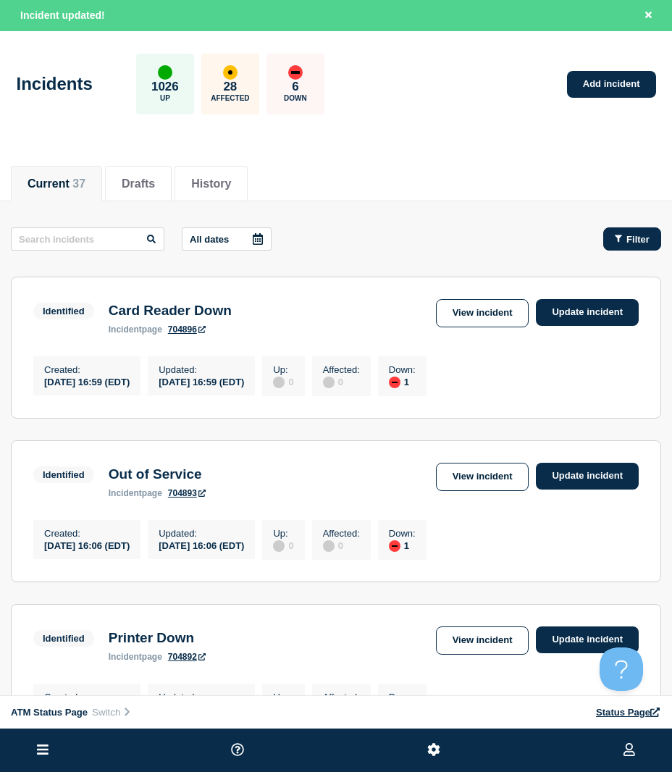
click at [626, 247] on button "Filter" at bounding box center [632, 238] width 58 height 23
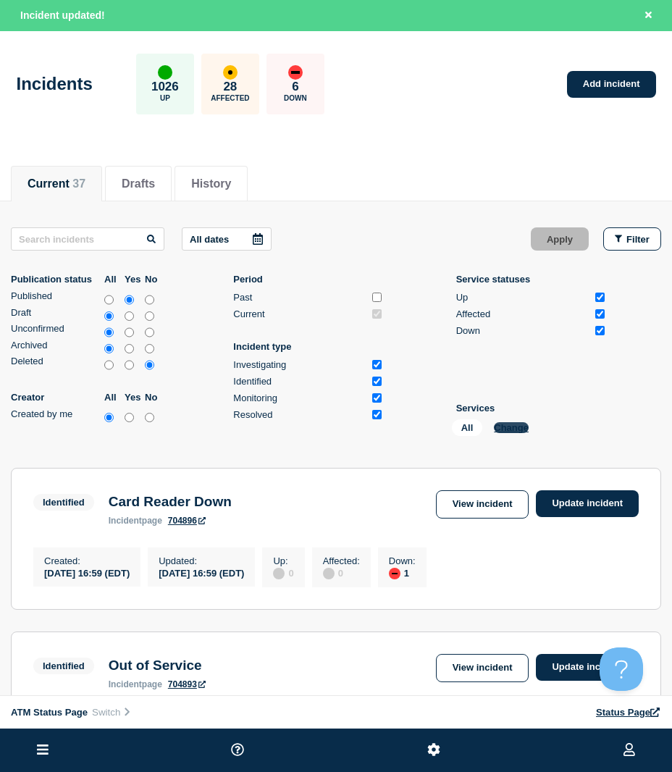
click at [502, 431] on button "Change" at bounding box center [511, 427] width 35 height 11
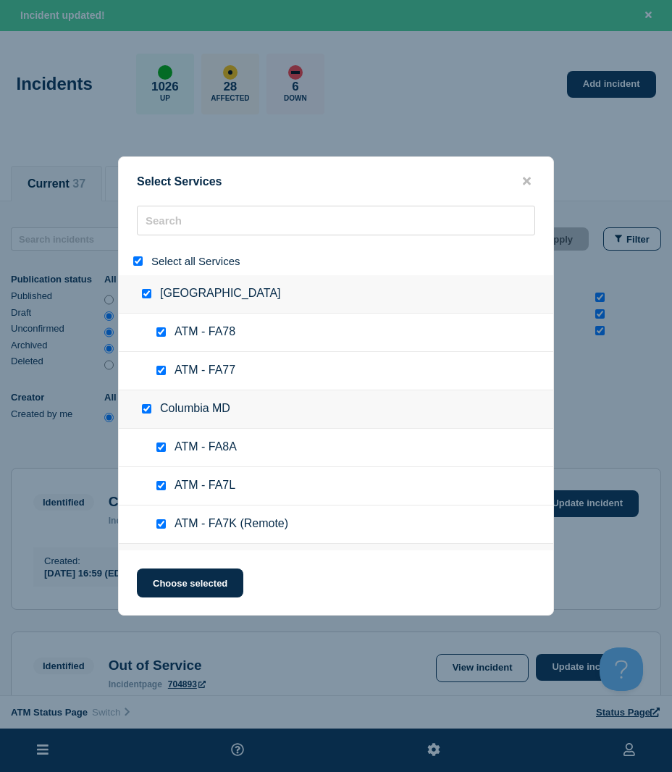
click at [134, 262] on input "select all" at bounding box center [137, 260] width 9 height 9
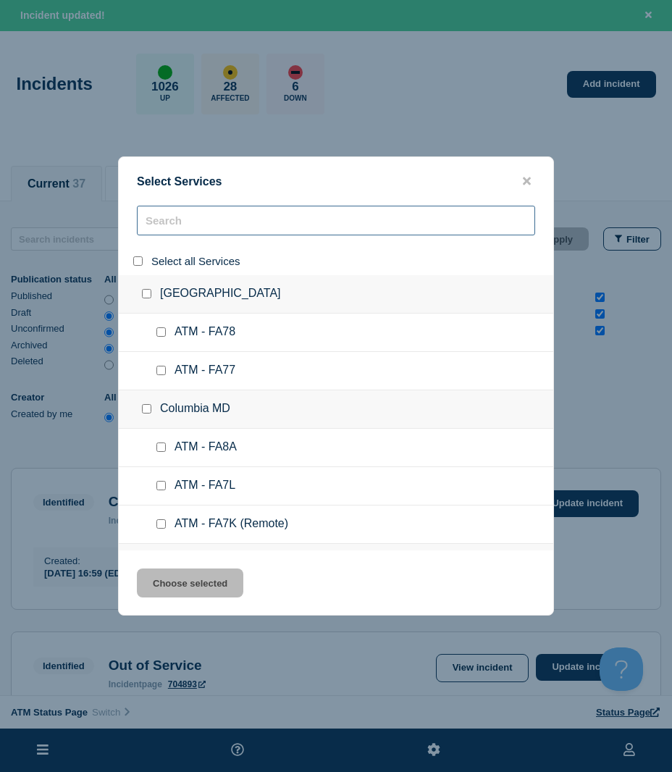
click at [165, 222] on input "search" at bounding box center [336, 221] width 398 height 30
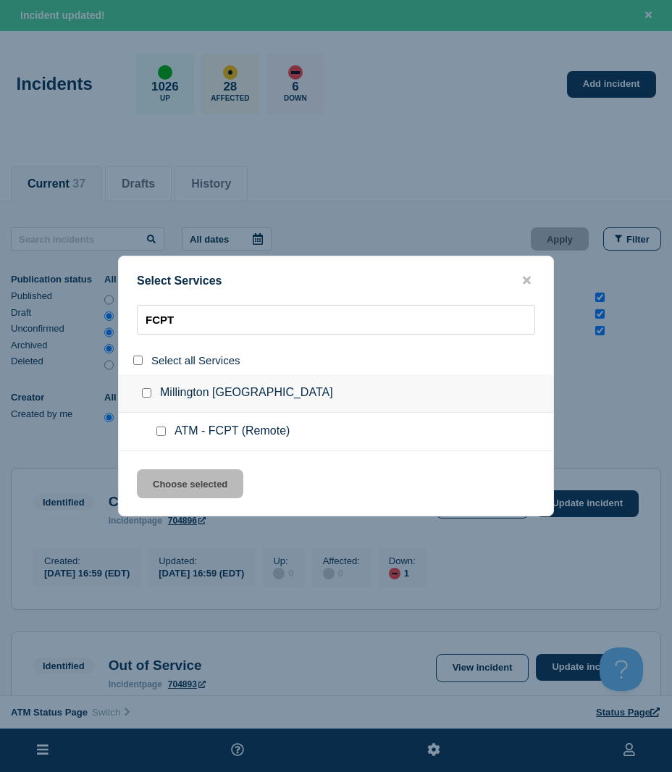
click at [162, 429] on div at bounding box center [164, 431] width 21 height 14
click at [161, 436] on input "service: ATM - FCPT (Remote)" at bounding box center [160, 430] width 9 height 9
click at [157, 478] on button "Choose selected" at bounding box center [190, 483] width 106 height 29
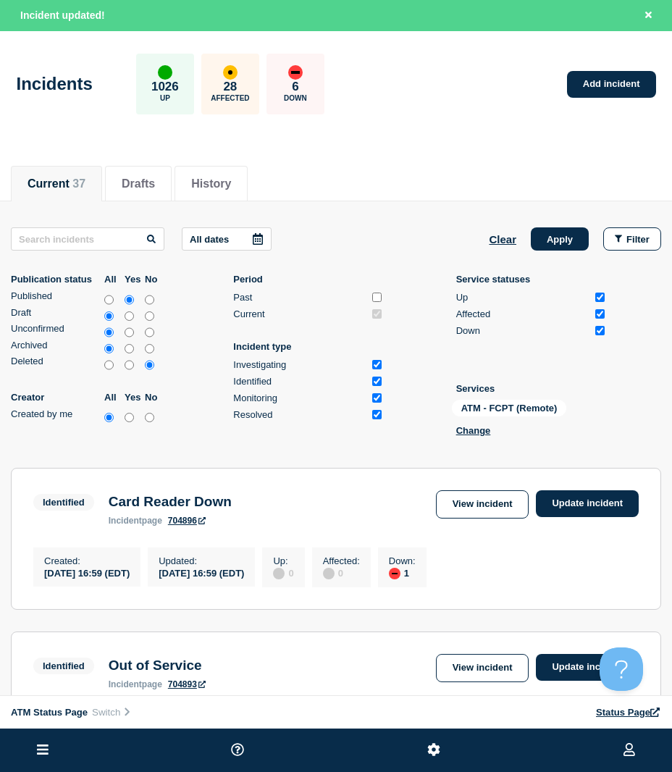
scroll to position [145, 0]
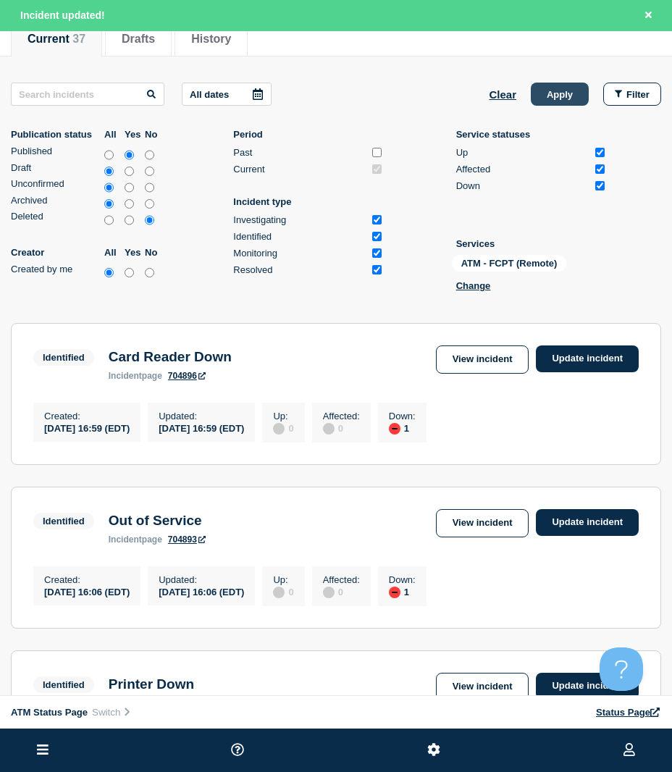
click at [557, 91] on button "Apply" at bounding box center [560, 94] width 58 height 23
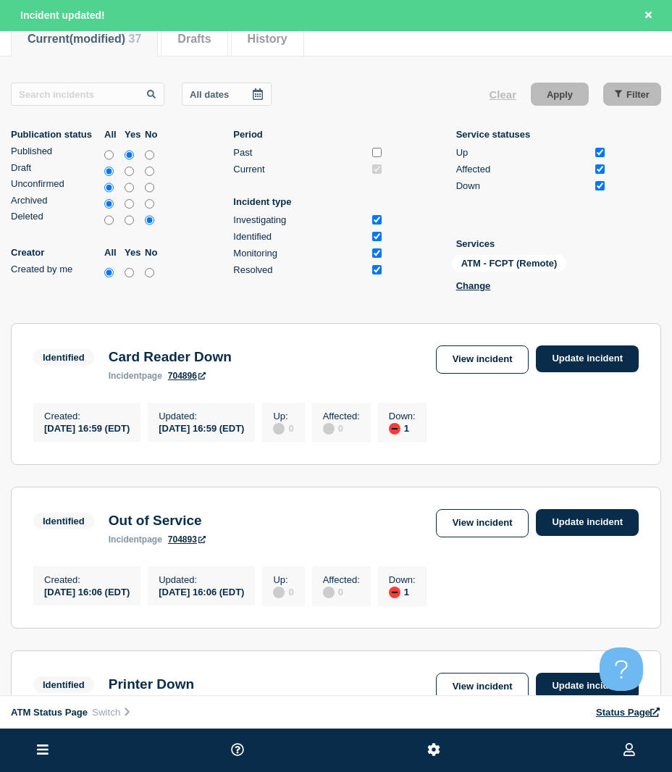
scroll to position [103, 0]
